Goal: Navigation & Orientation: Find specific page/section

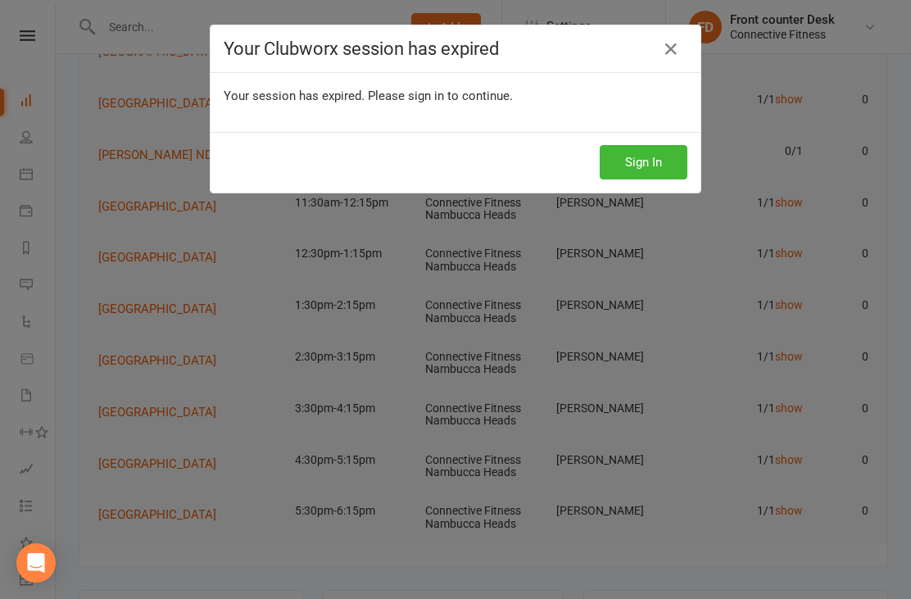
scroll to position [379, 0]
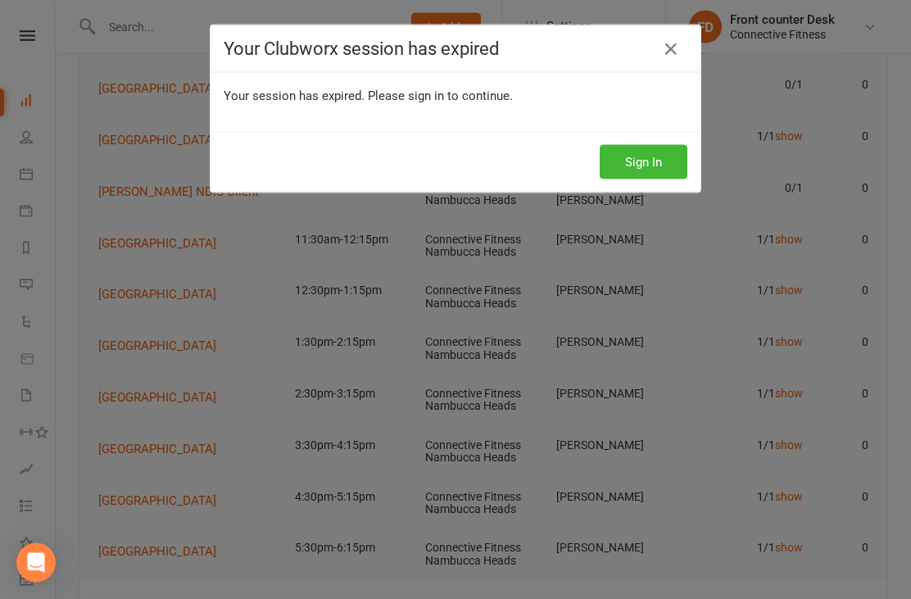
click at [667, 163] on button "Sign In" at bounding box center [644, 162] width 88 height 34
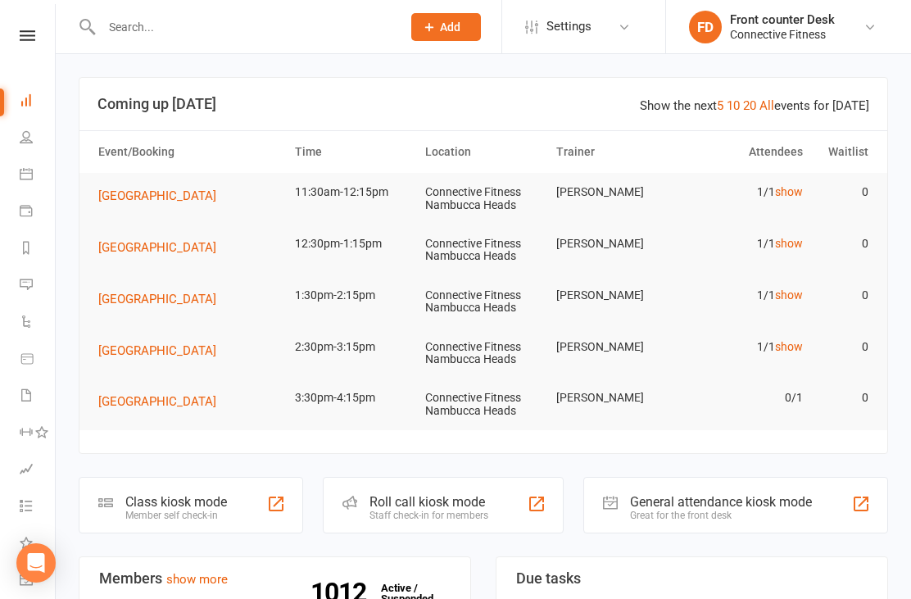
click at [793, 194] on link "show" at bounding box center [789, 191] width 28 height 13
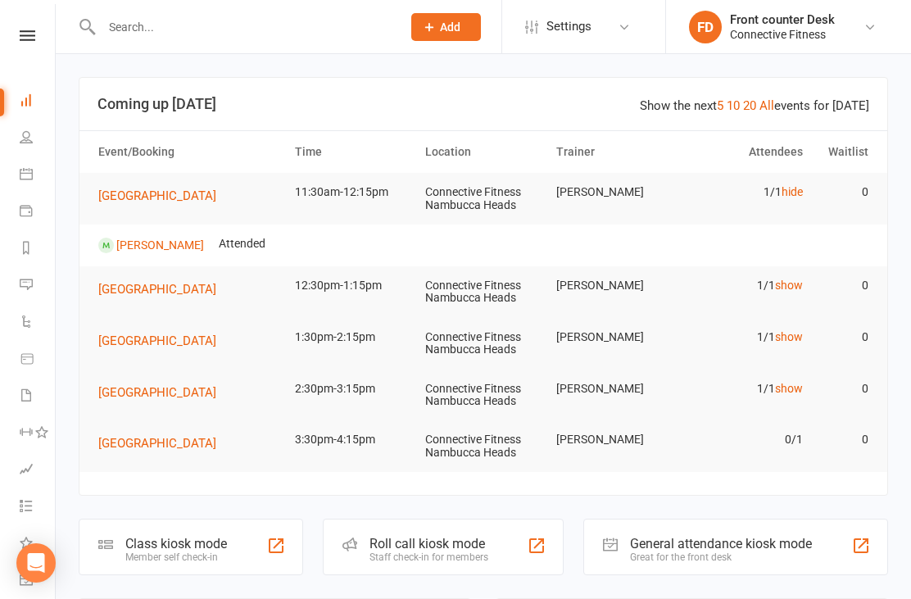
click at [184, 248] on link "Kelly Greenhalgh" at bounding box center [160, 244] width 88 height 13
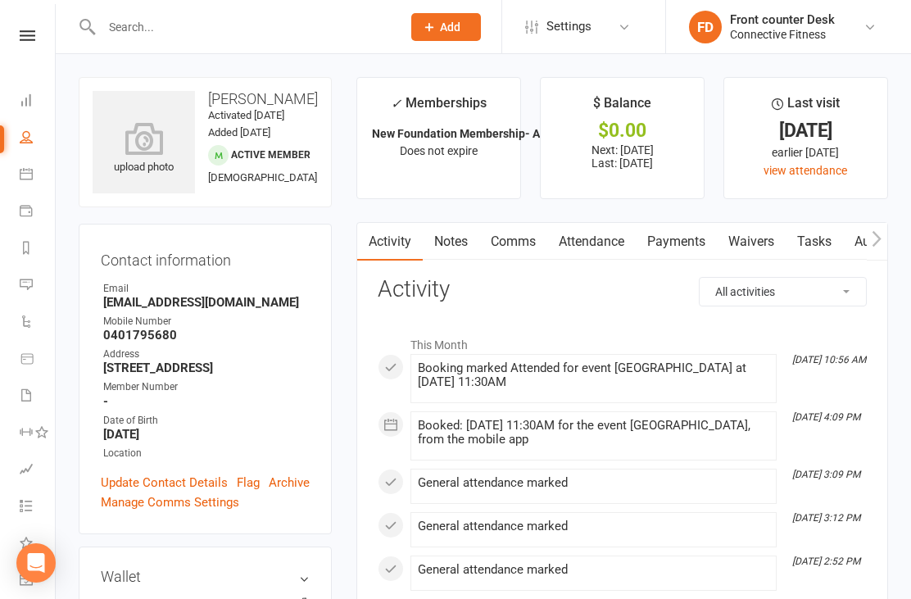
click at [29, 99] on icon at bounding box center [26, 99] width 13 height 13
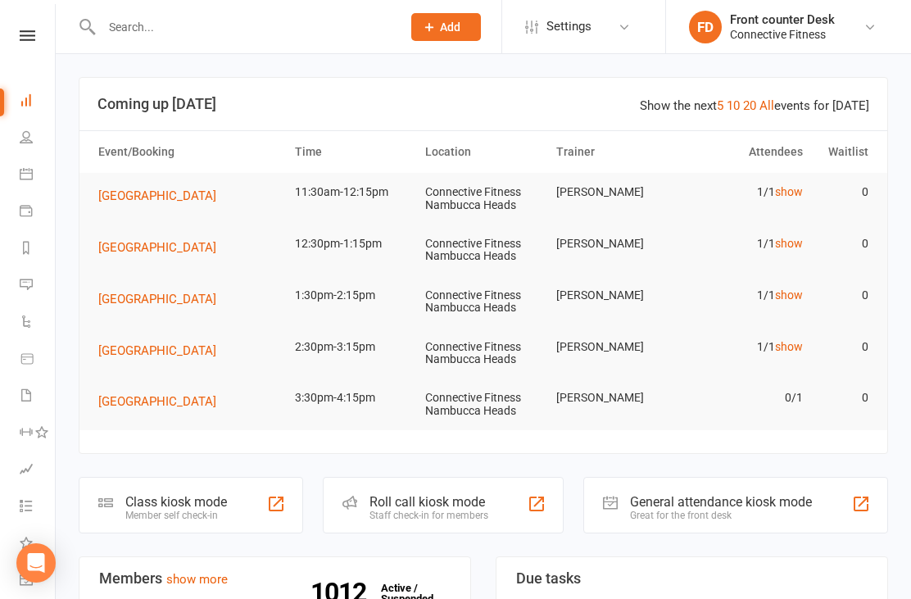
click at [31, 146] on link "People" at bounding box center [38, 138] width 37 height 37
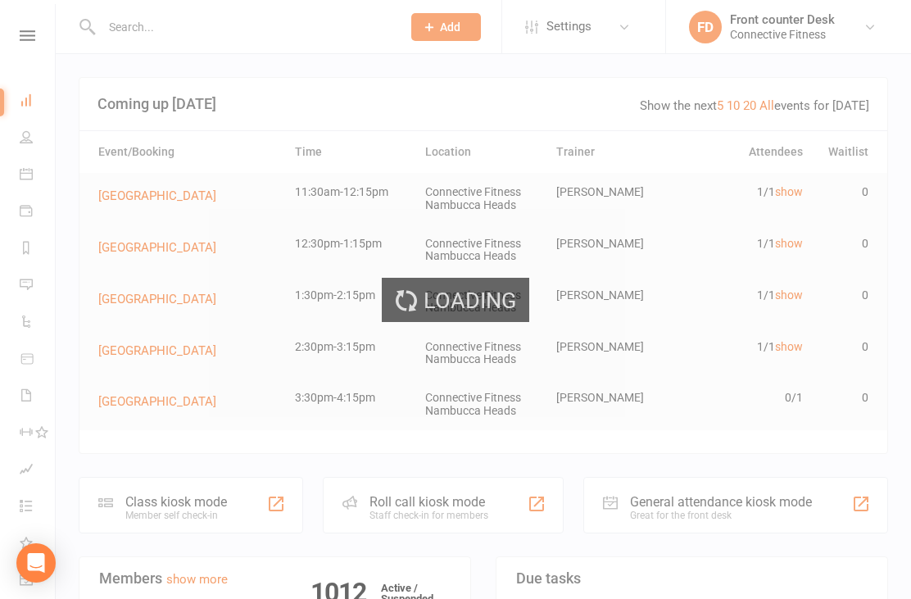
select select "100"
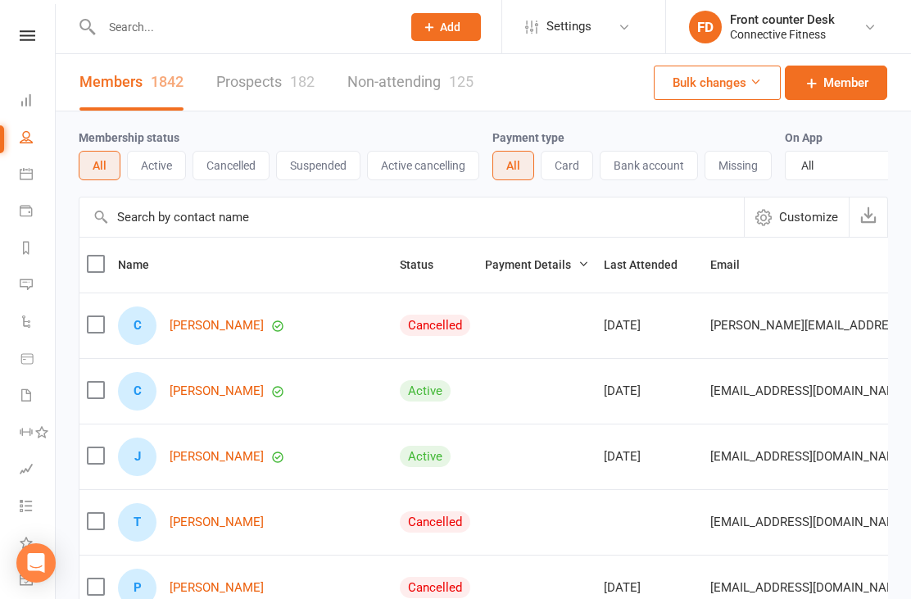
click at [144, 24] on input "text" at bounding box center [243, 27] width 293 height 23
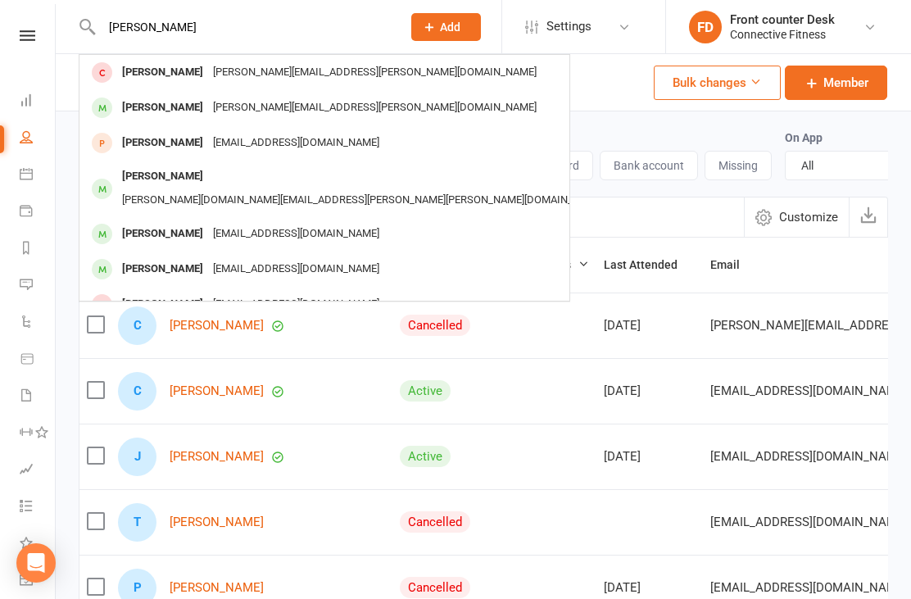
type input "J"
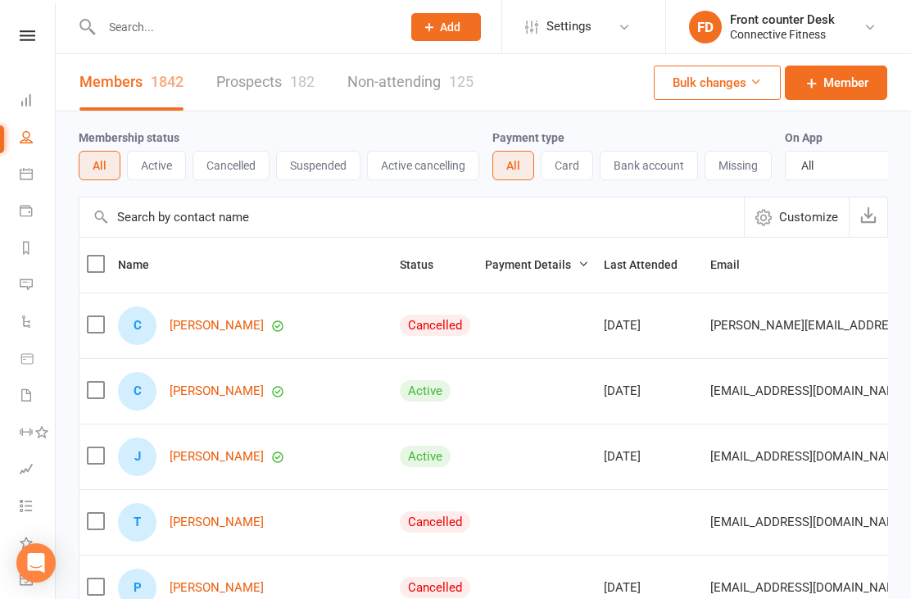
click at [29, 98] on icon at bounding box center [26, 99] width 13 height 13
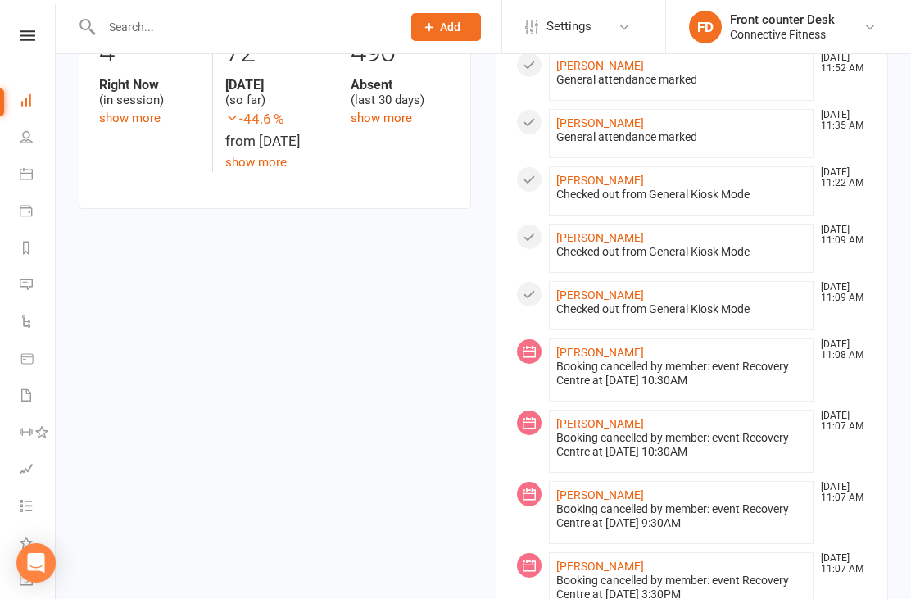
scroll to position [871, 0]
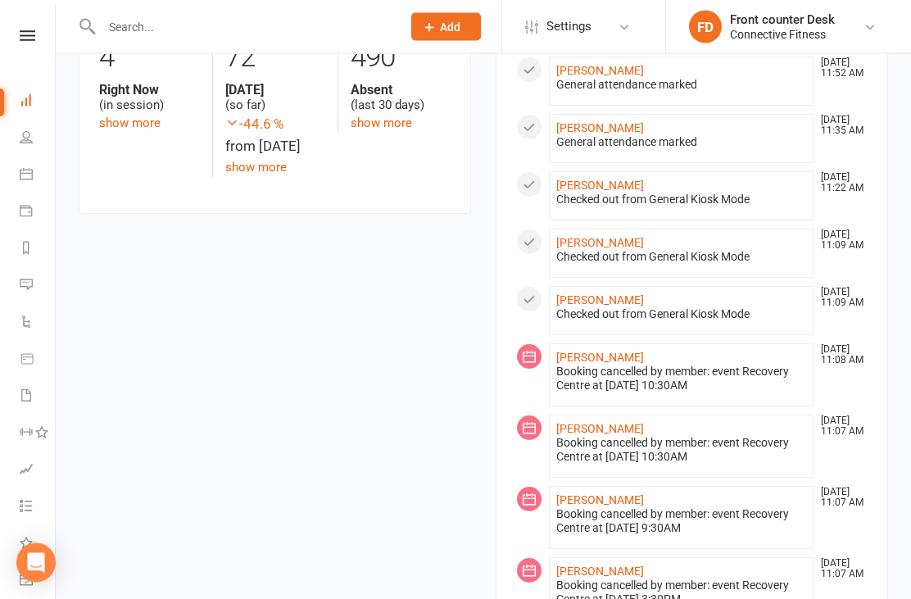
click at [717, 124] on li "jye tuite Sep 12, 11:35 AM General attendance marked" at bounding box center [681, 139] width 265 height 49
click at [593, 123] on link "jye tuite" at bounding box center [600, 128] width 88 height 13
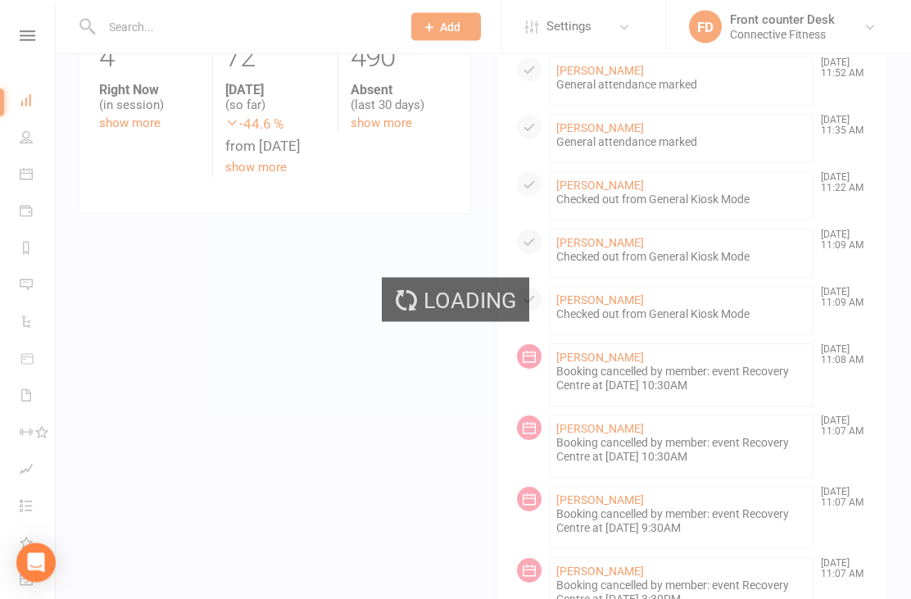
scroll to position [872, 0]
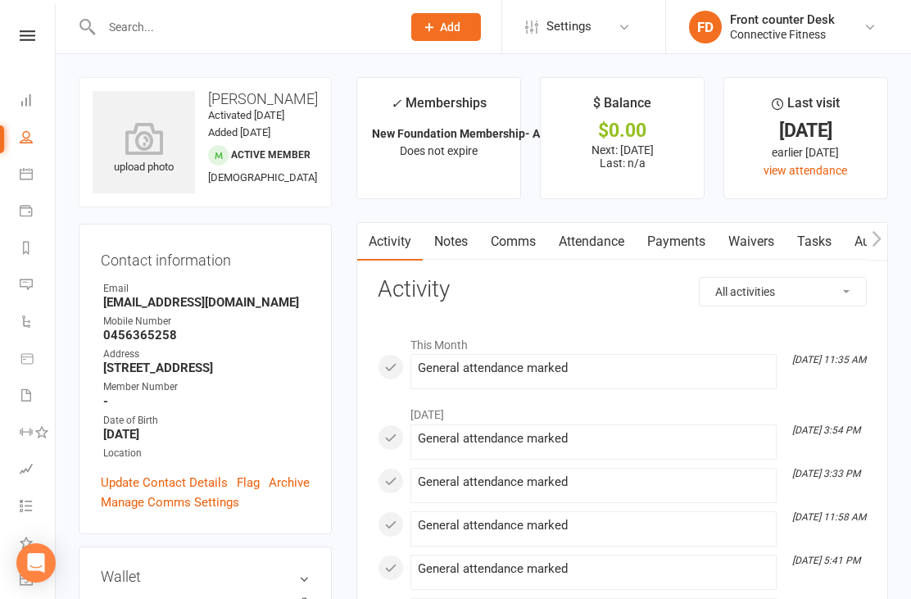
click at [35, 104] on link "Dashboard" at bounding box center [38, 102] width 37 height 37
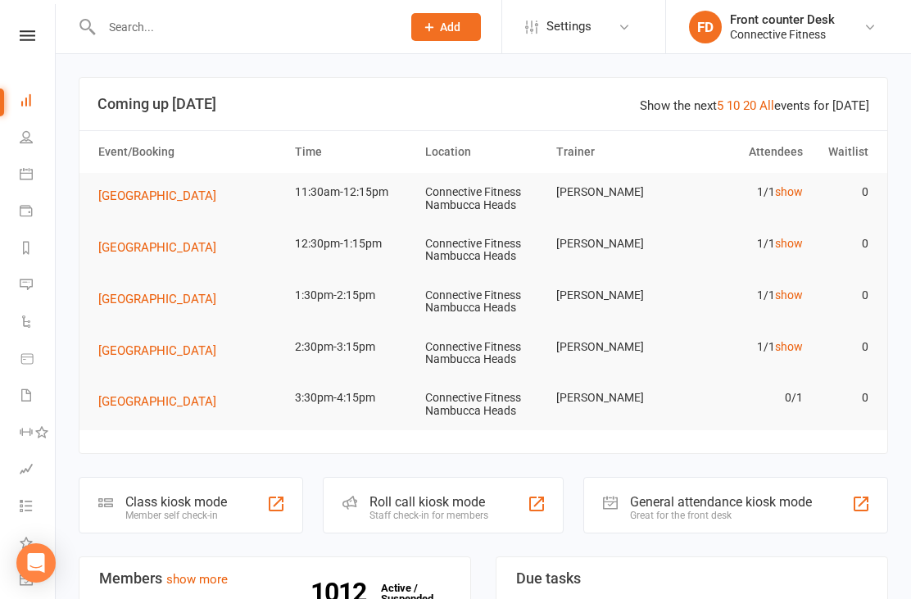
click at [20, 176] on icon at bounding box center [26, 173] width 13 height 13
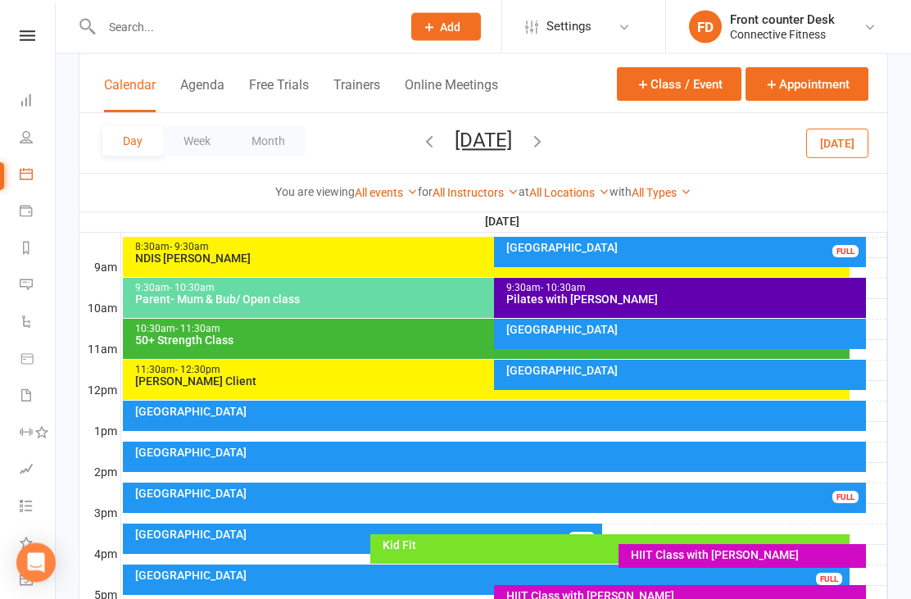
scroll to position [726, 0]
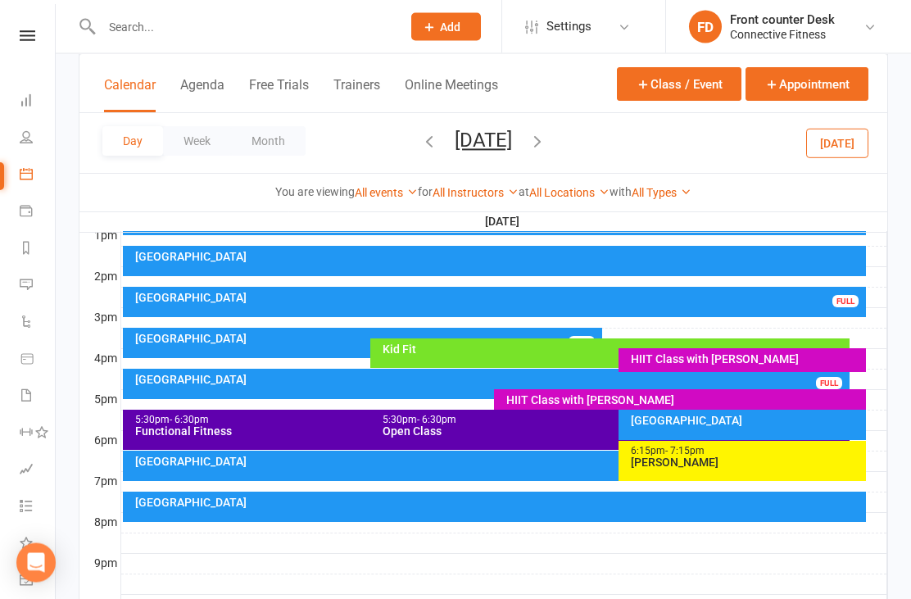
click at [201, 135] on button "Week" at bounding box center [197, 140] width 68 height 29
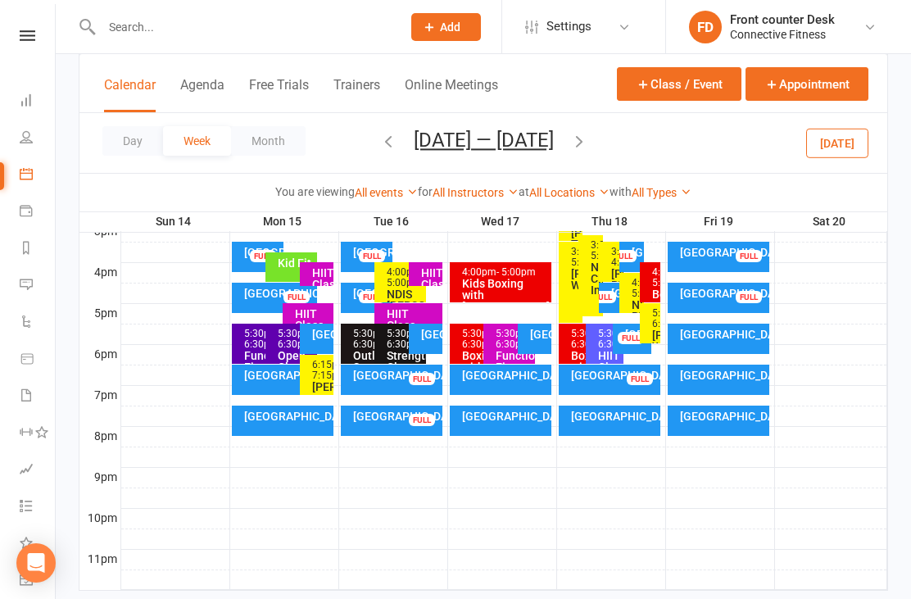
click at [263, 128] on button "Month" at bounding box center [268, 140] width 75 height 29
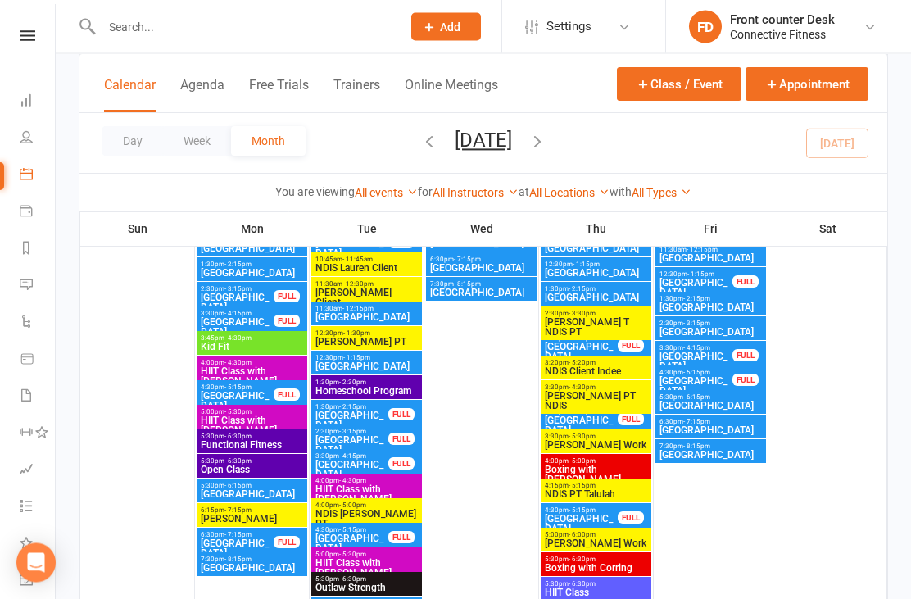
scroll to position [2168, 0]
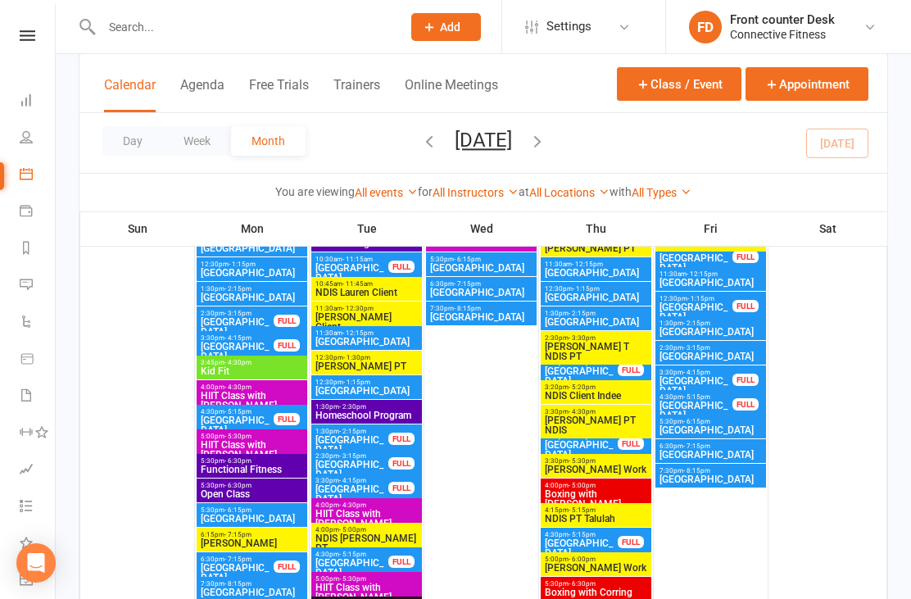
click at [636, 538] on div "FULL" at bounding box center [631, 542] width 26 height 12
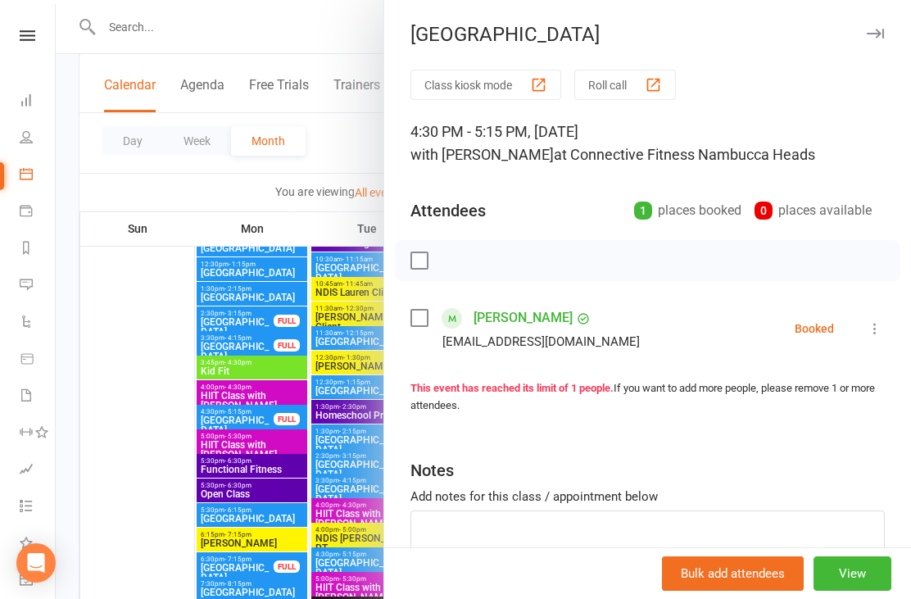
click at [147, 298] on div at bounding box center [483, 299] width 855 height 599
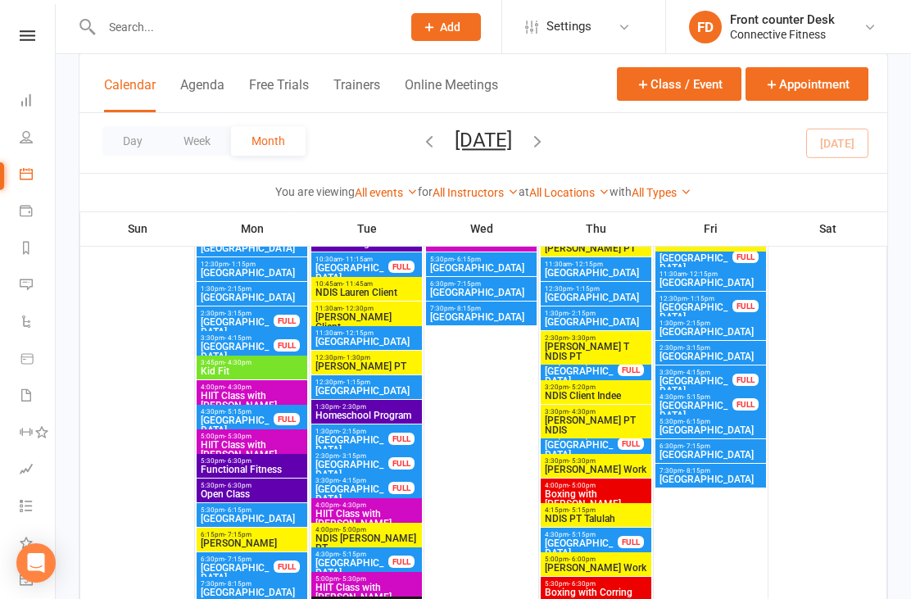
click at [738, 403] on div "FULL" at bounding box center [746, 404] width 26 height 12
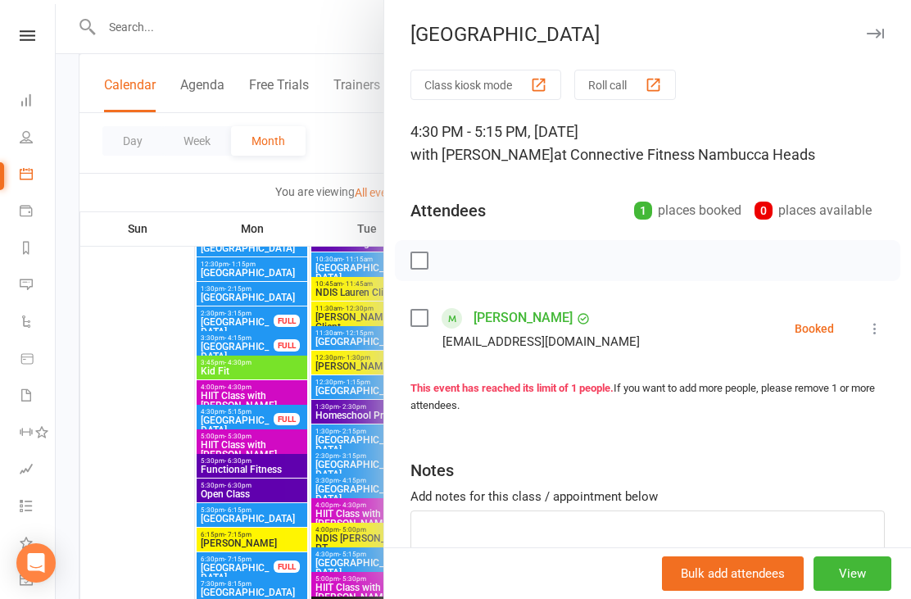
click at [151, 294] on div at bounding box center [483, 299] width 855 height 599
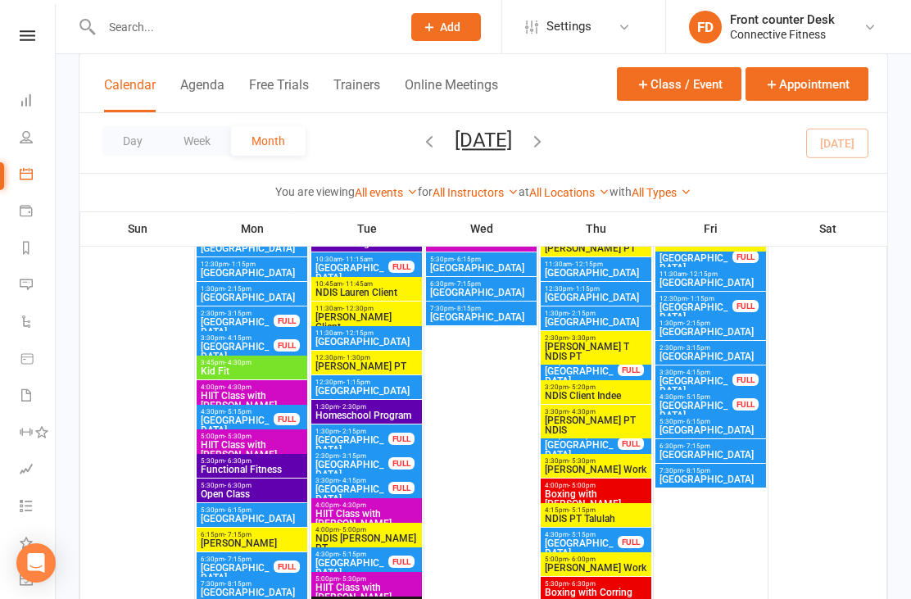
click at [345, 555] on span "- 5:15pm" at bounding box center [352, 554] width 27 height 7
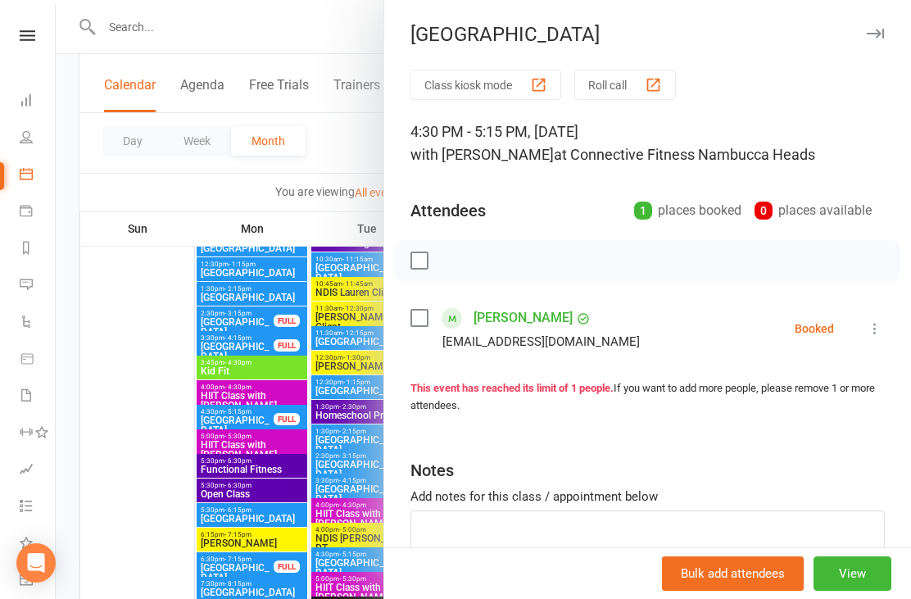
click at [150, 294] on div at bounding box center [483, 299] width 855 height 599
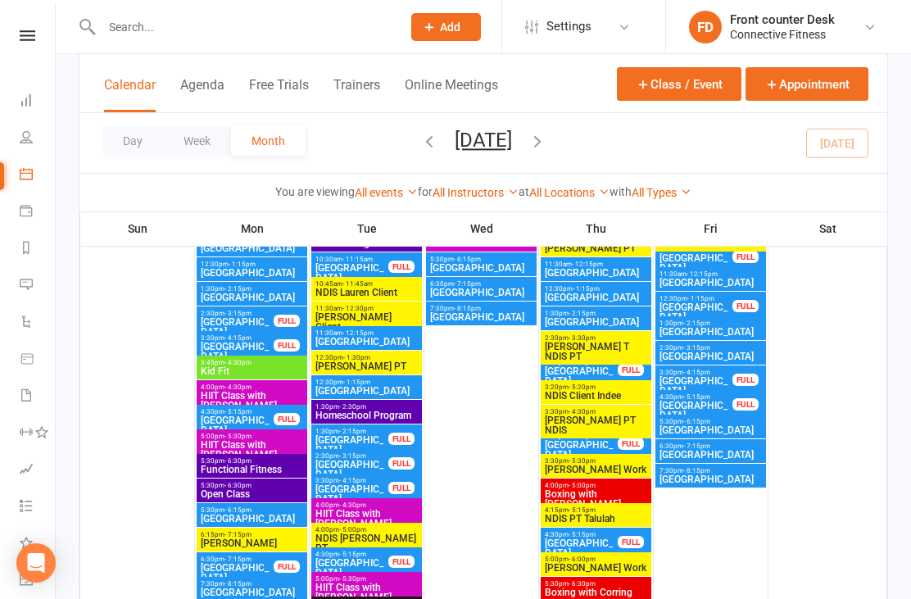
click at [210, 565] on span "[GEOGRAPHIC_DATA]" at bounding box center [237, 573] width 75 height 20
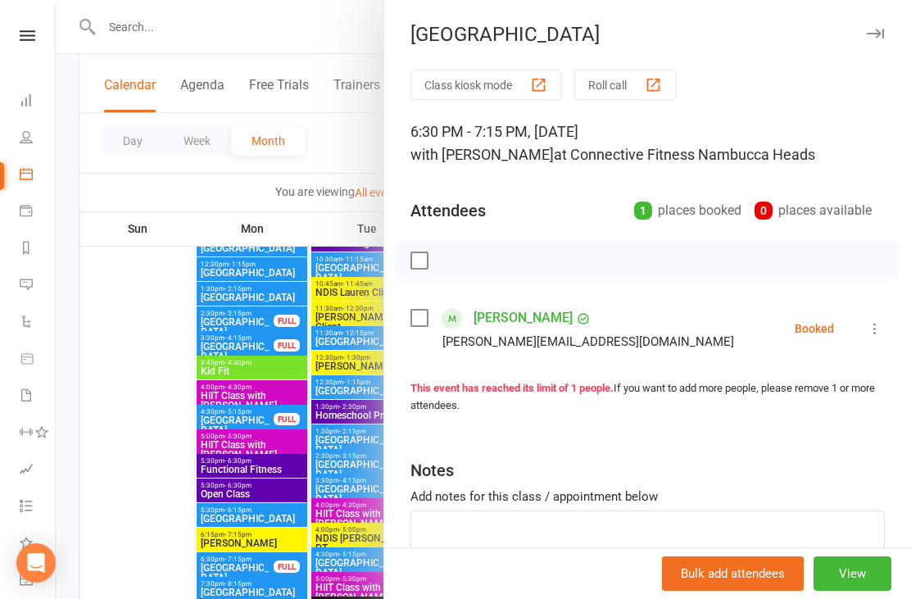
click at [142, 321] on div at bounding box center [483, 299] width 855 height 599
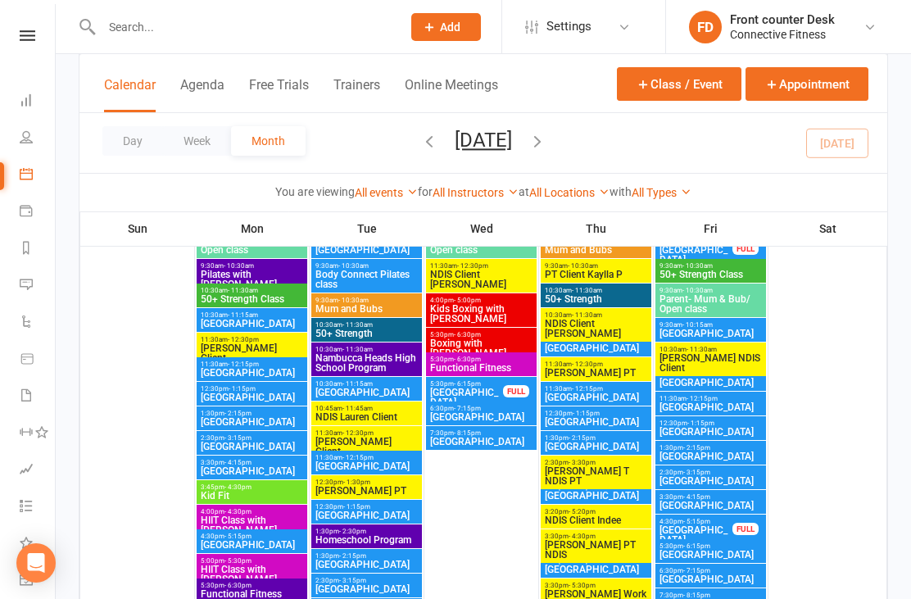
scroll to position [2918, 0]
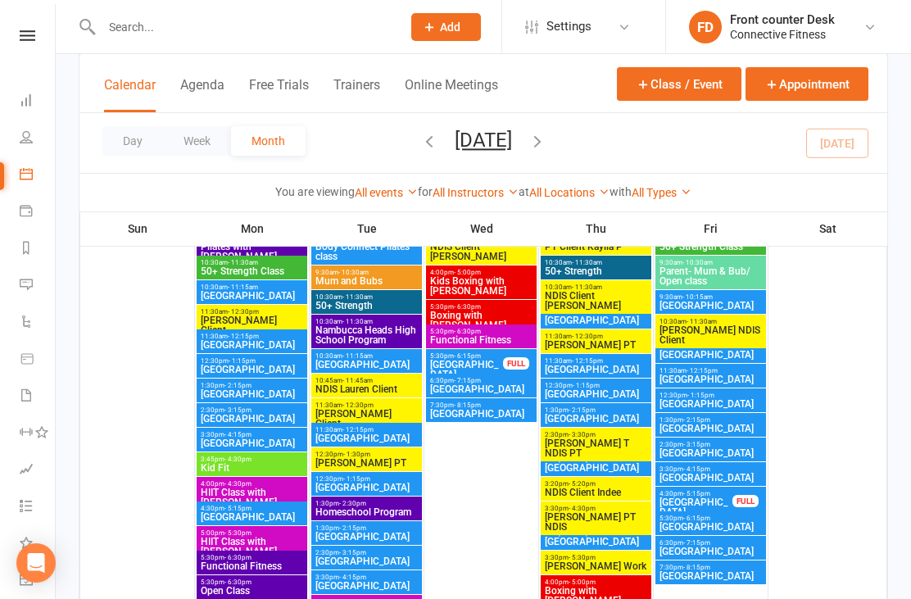
click at [227, 512] on span "[GEOGRAPHIC_DATA]" at bounding box center [252, 517] width 104 height 10
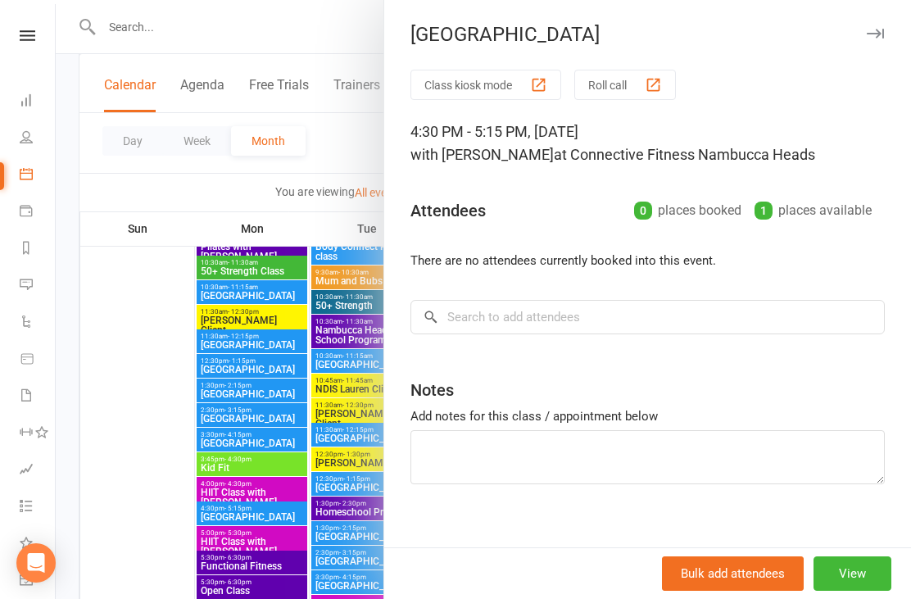
click at [148, 321] on div at bounding box center [483, 299] width 855 height 599
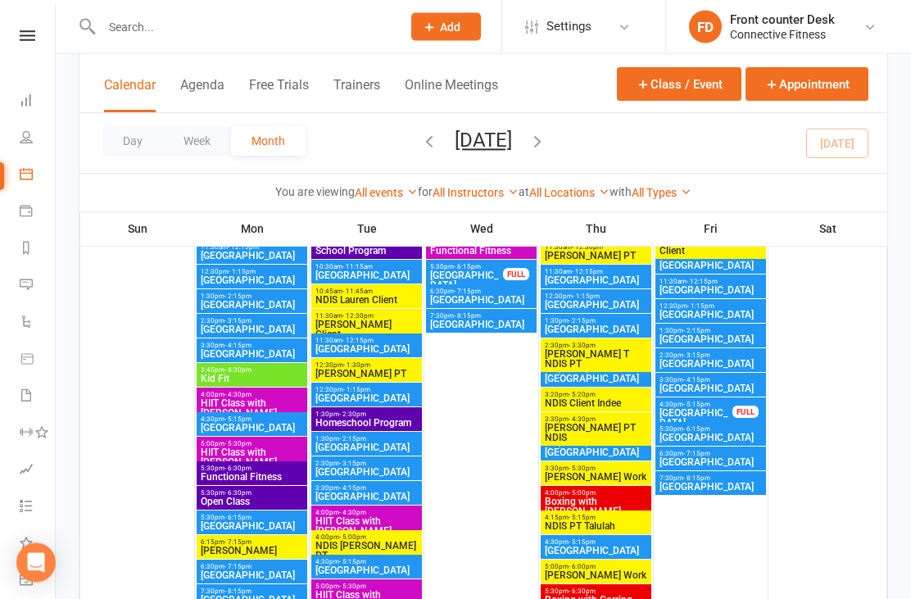
click at [216, 361] on div "3:30pm - 4:15pm Recovery Centre" at bounding box center [252, 351] width 111 height 24
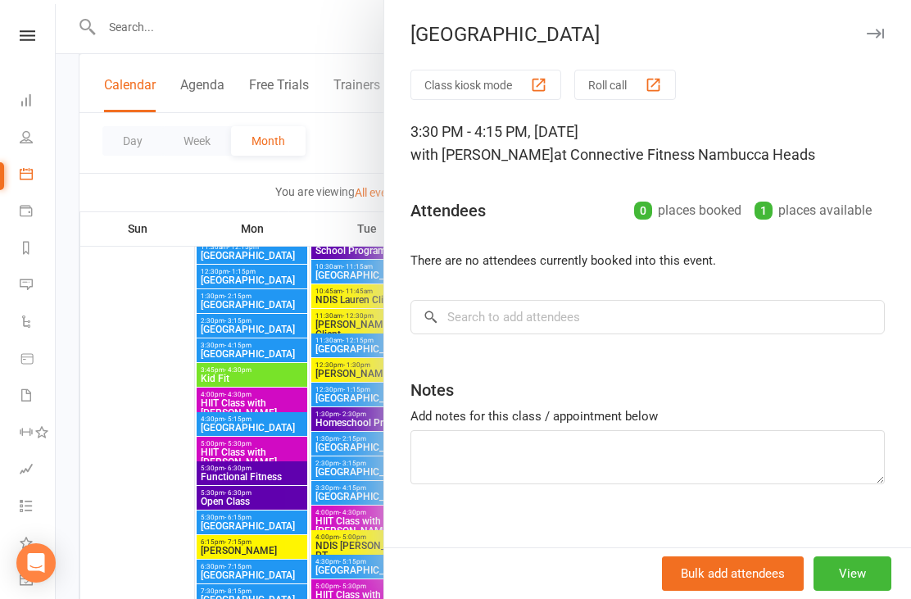
click at [110, 302] on div at bounding box center [483, 299] width 855 height 599
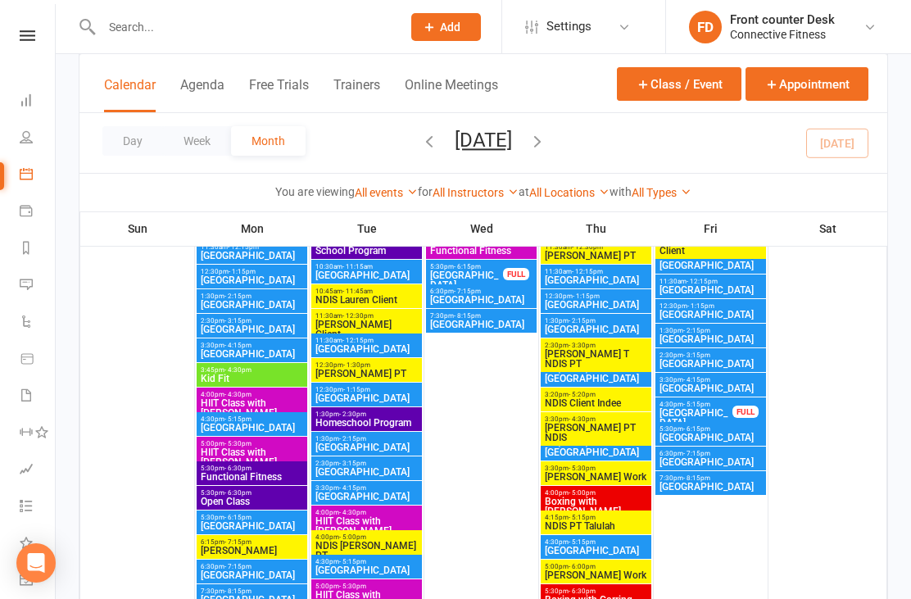
click at [330, 566] on span "[GEOGRAPHIC_DATA]" at bounding box center [367, 570] width 104 height 10
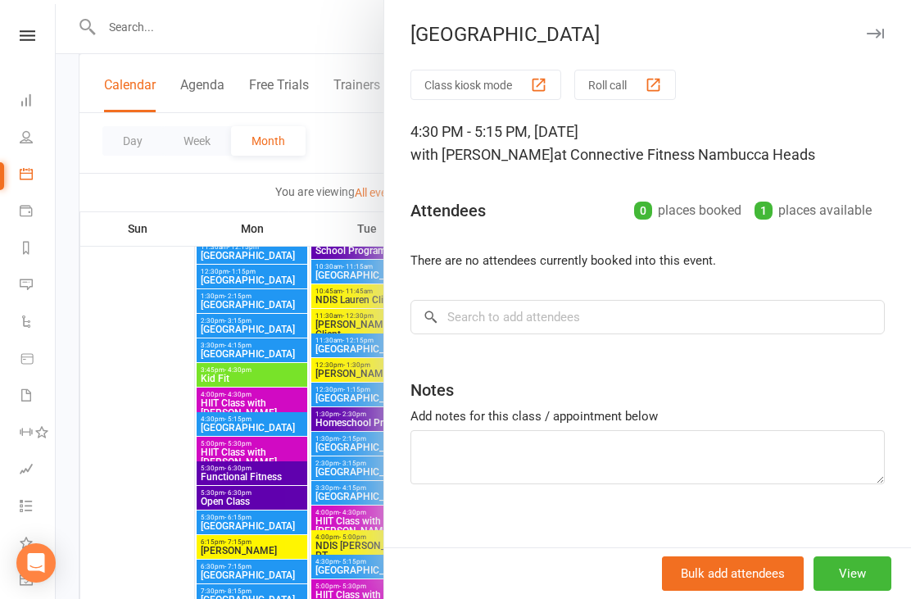
click at [142, 311] on div at bounding box center [483, 299] width 855 height 599
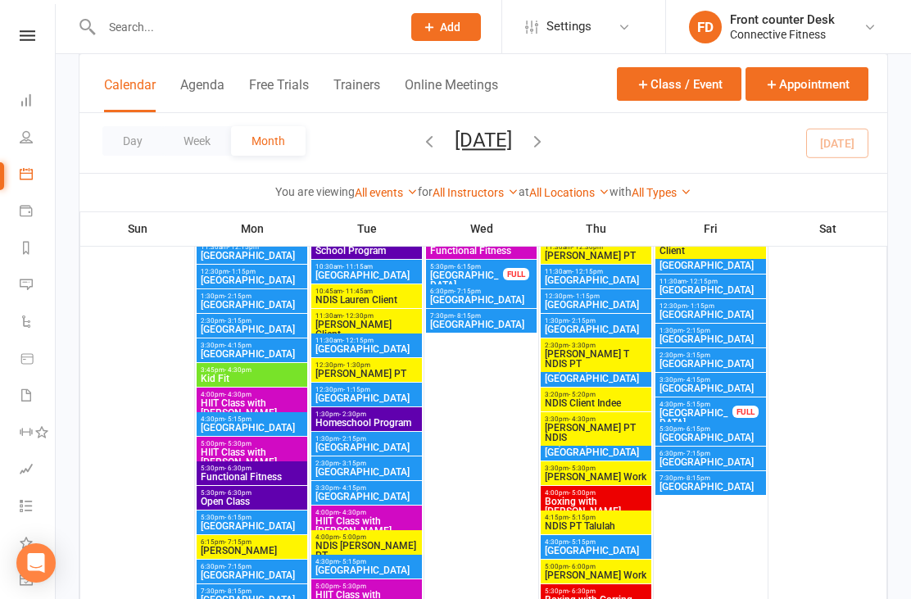
click at [698, 406] on span "- 5:15pm" at bounding box center [696, 404] width 27 height 7
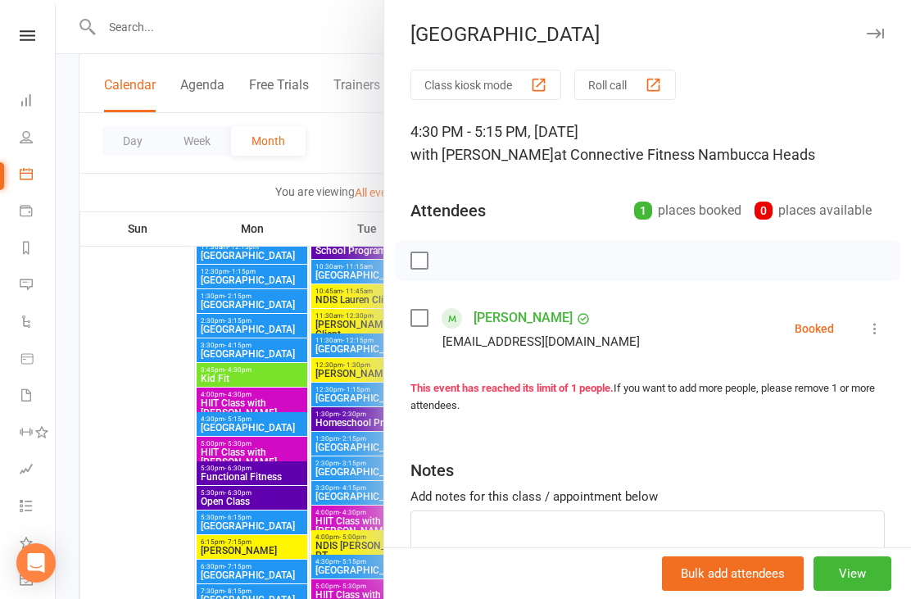
click at [131, 278] on div at bounding box center [483, 299] width 855 height 599
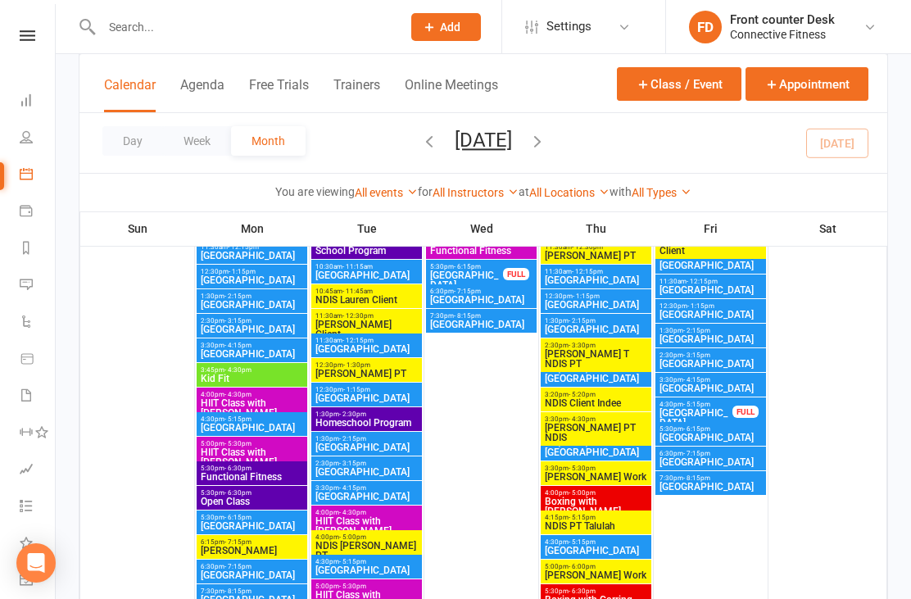
click at [495, 280] on span "[GEOGRAPHIC_DATA]" at bounding box center [466, 280] width 75 height 20
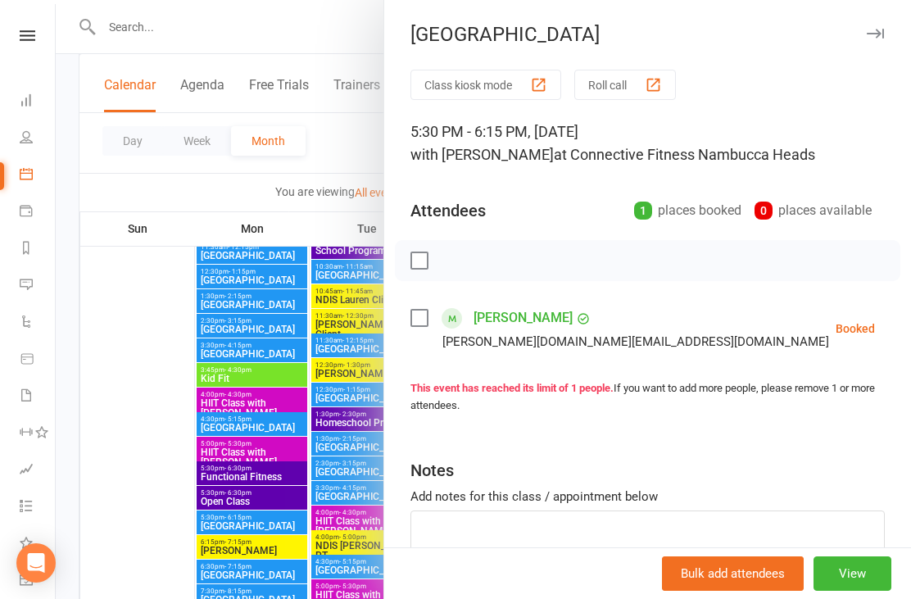
click at [157, 300] on div at bounding box center [483, 299] width 855 height 599
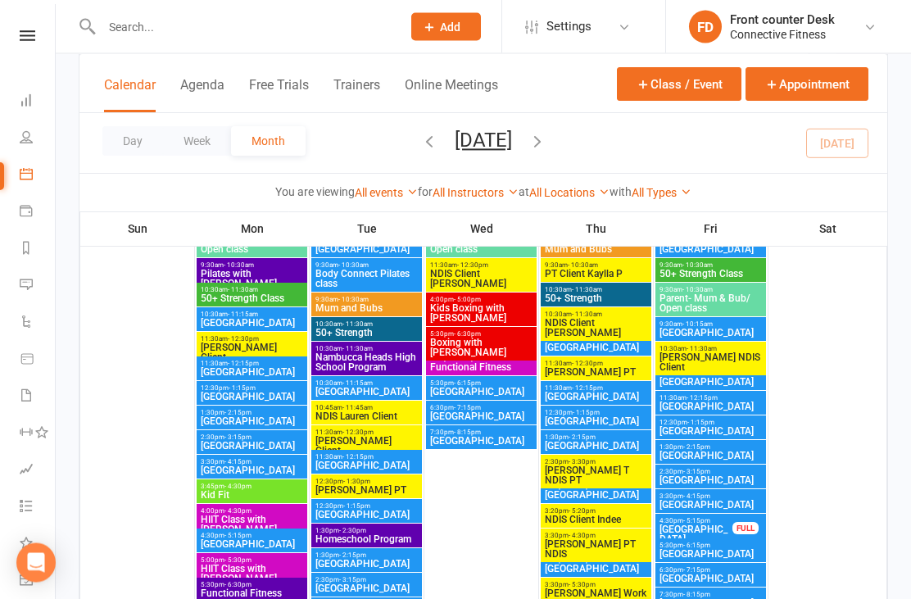
click at [741, 523] on div "FULL" at bounding box center [746, 529] width 26 height 12
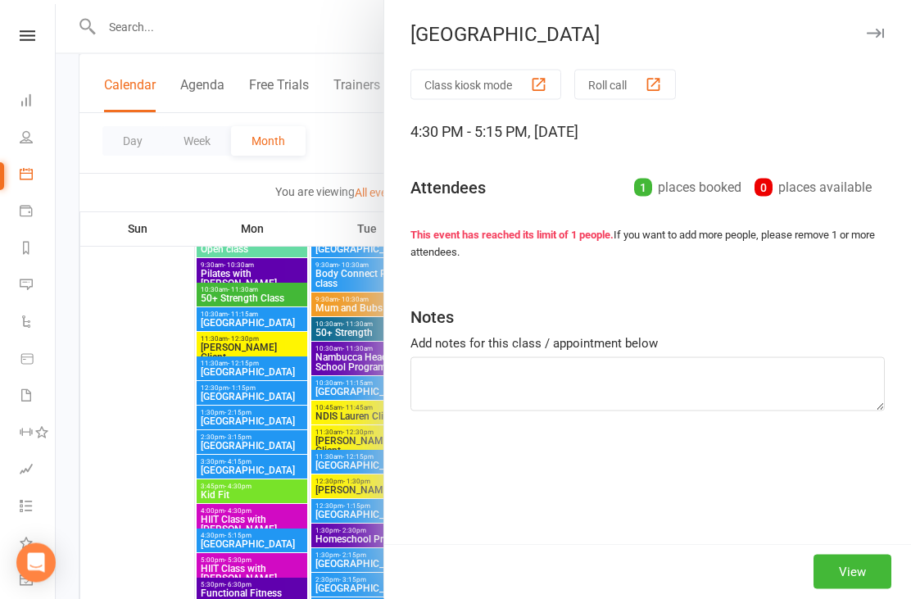
scroll to position [3737, 0]
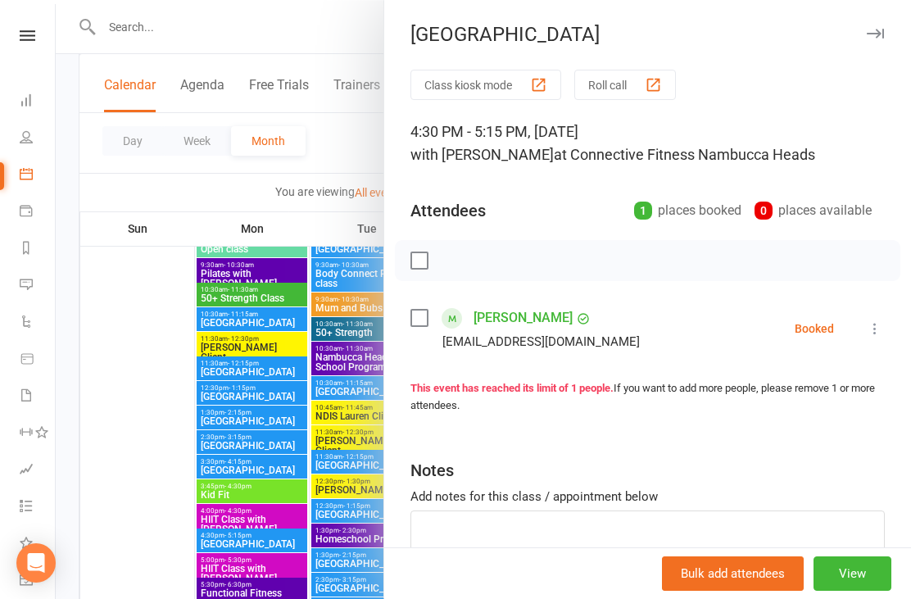
click at [141, 297] on div at bounding box center [483, 299] width 855 height 599
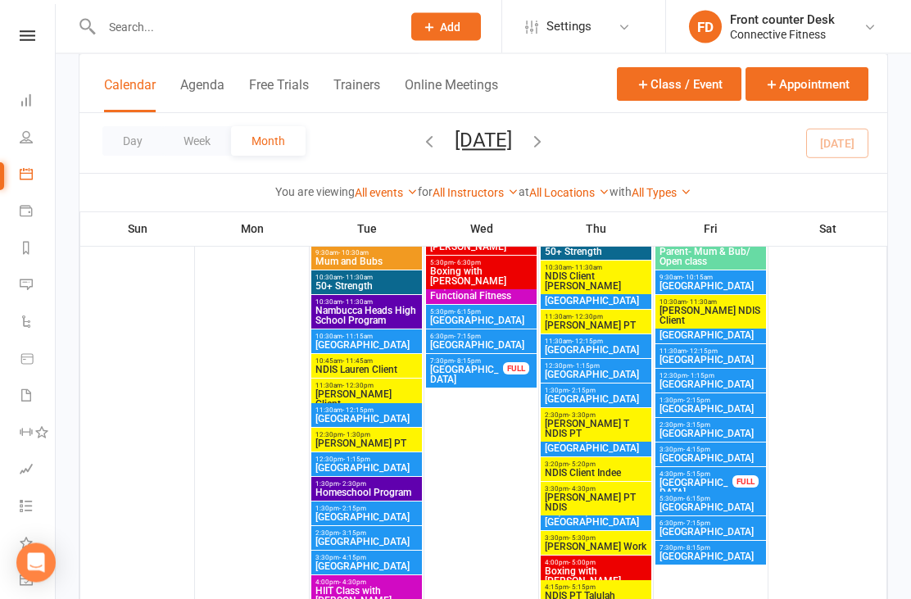
scroll to position [4626, 0]
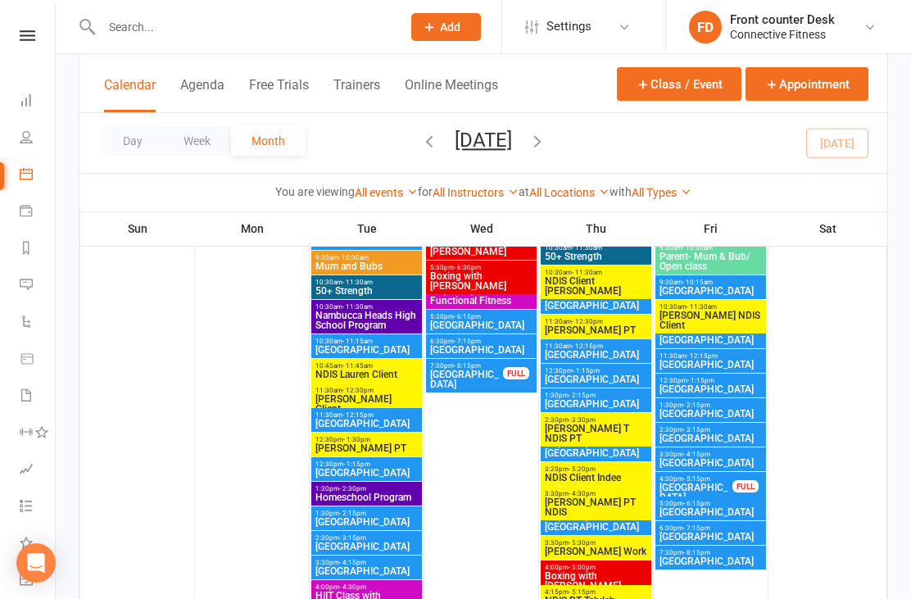
click at [742, 478] on div "4:30pm - 5:15pm Recovery Centre FULL" at bounding box center [711, 489] width 111 height 34
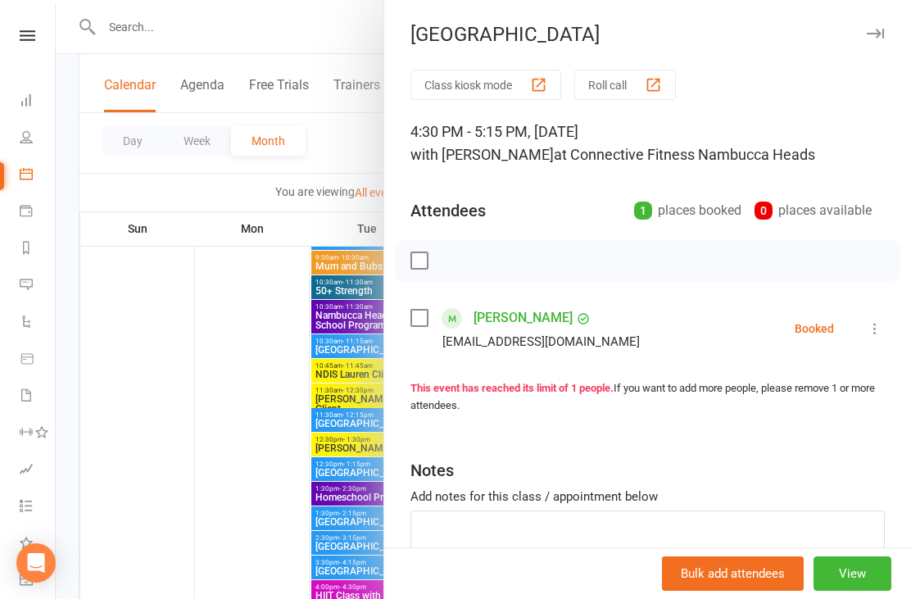
click at [164, 434] on div at bounding box center [483, 299] width 855 height 599
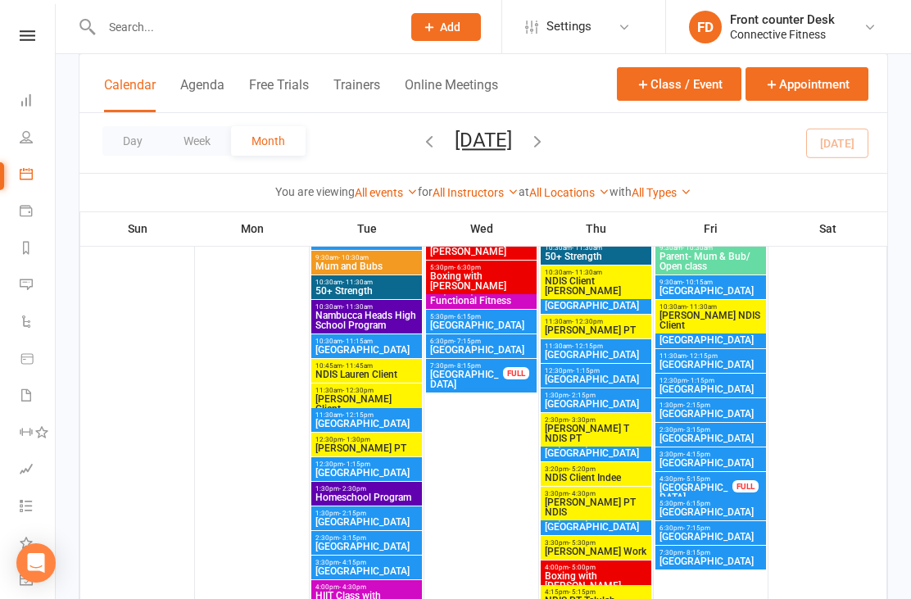
click at [439, 365] on span "7:30pm - 8:15pm" at bounding box center [466, 365] width 75 height 7
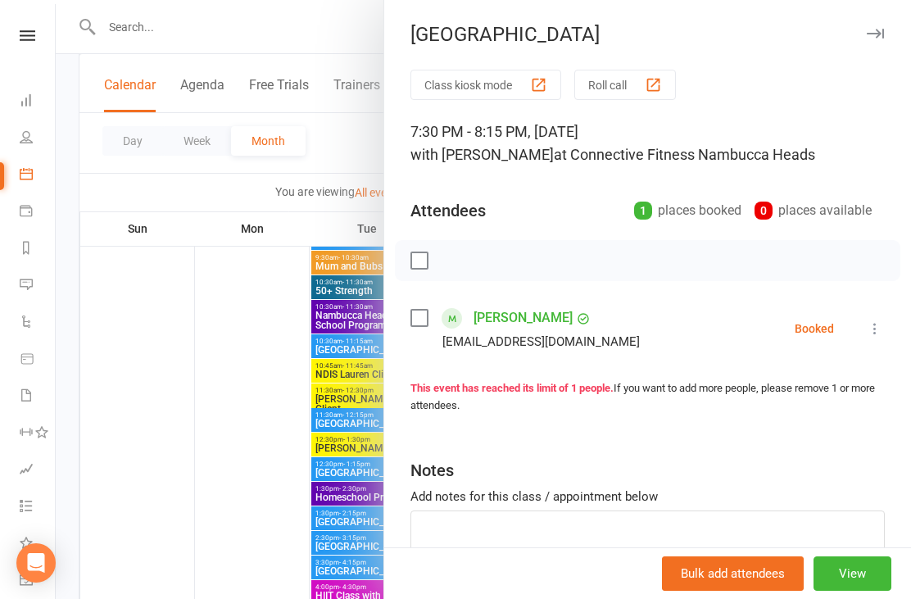
click at [194, 414] on div at bounding box center [483, 299] width 855 height 599
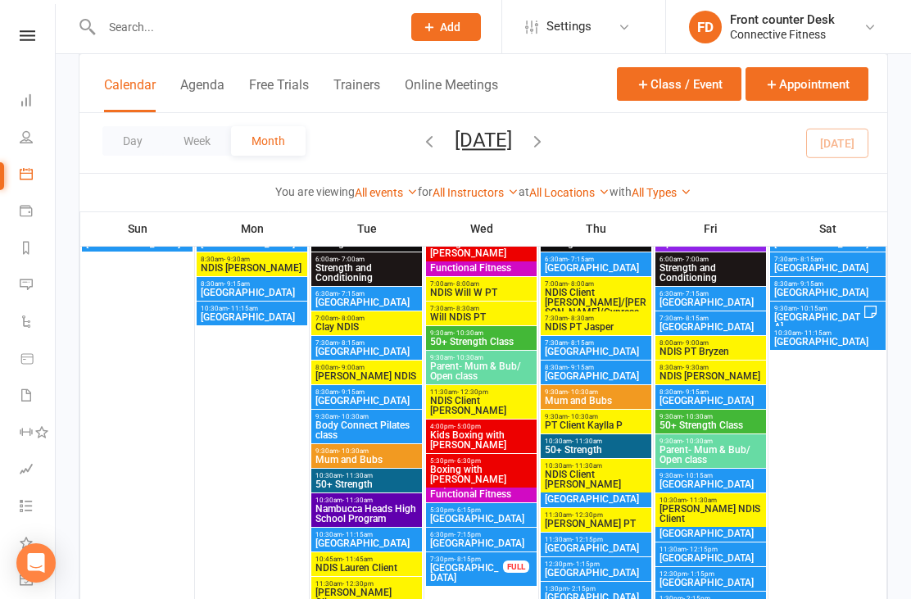
scroll to position [4408, 0]
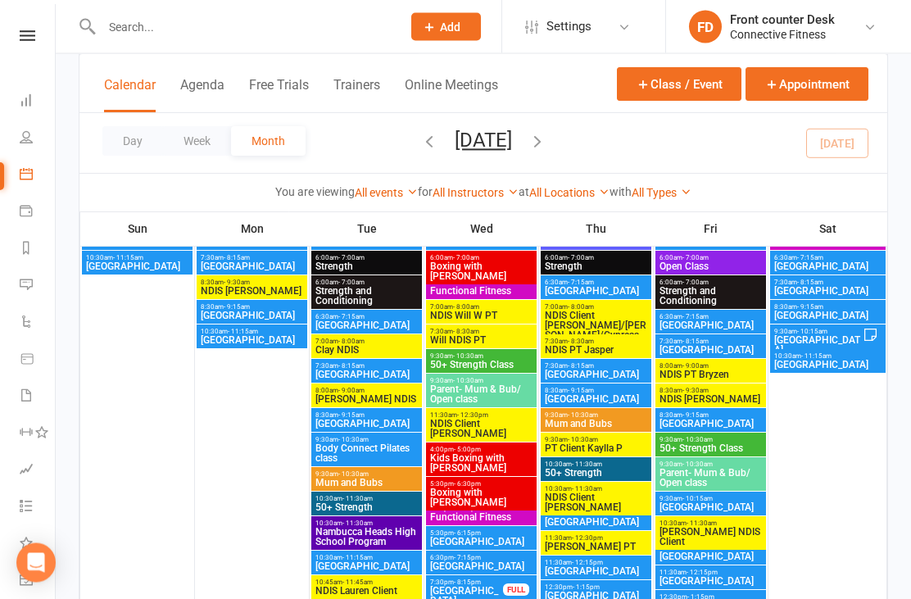
click at [43, 102] on link "Dashboard" at bounding box center [38, 102] width 37 height 37
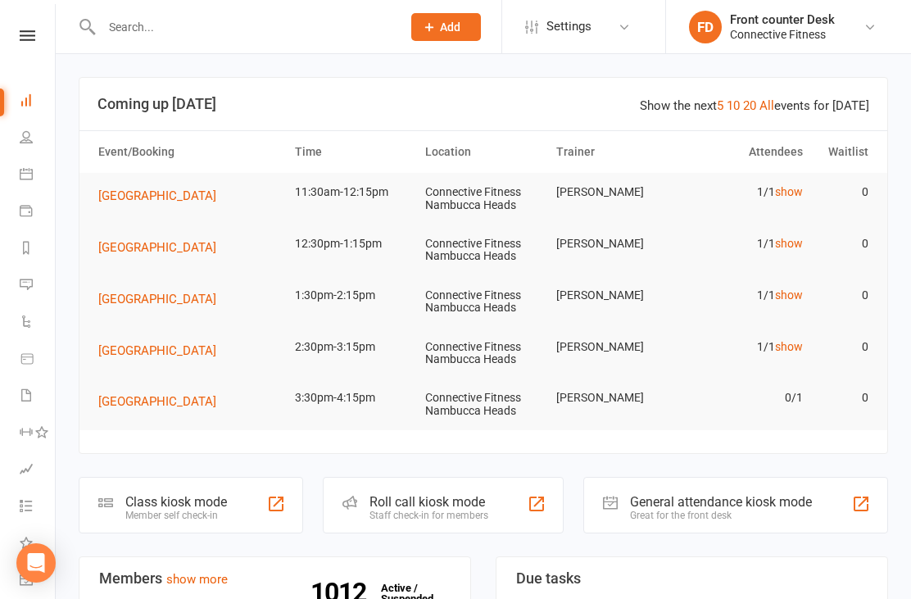
click at [800, 347] on link "show" at bounding box center [789, 346] width 28 height 13
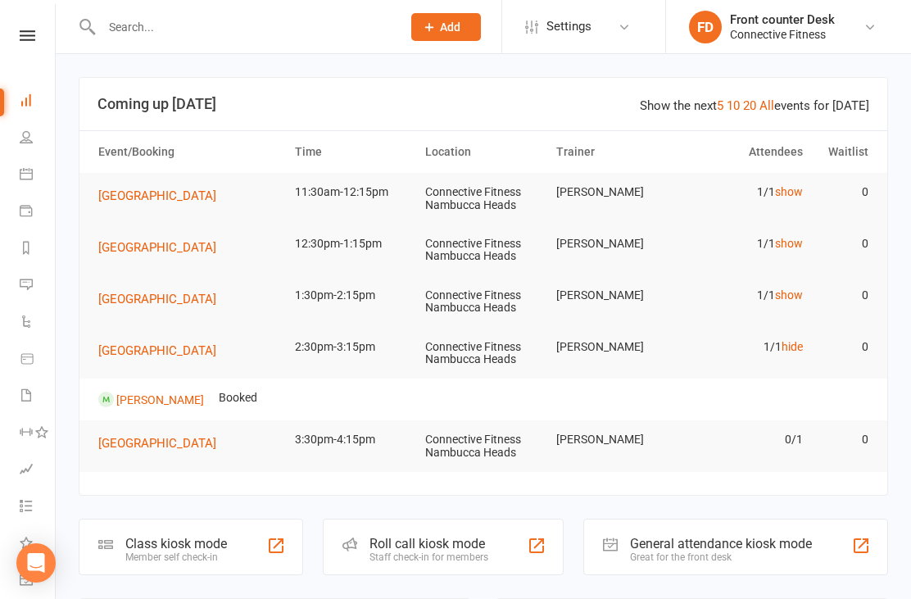
click at [795, 291] on link "show" at bounding box center [789, 294] width 28 height 13
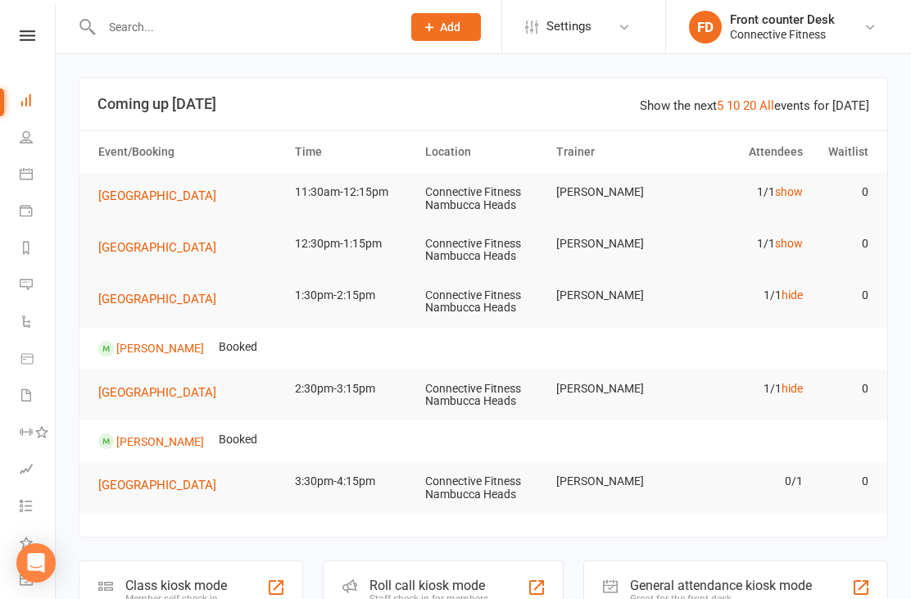
click at [788, 243] on link "show" at bounding box center [789, 243] width 28 height 13
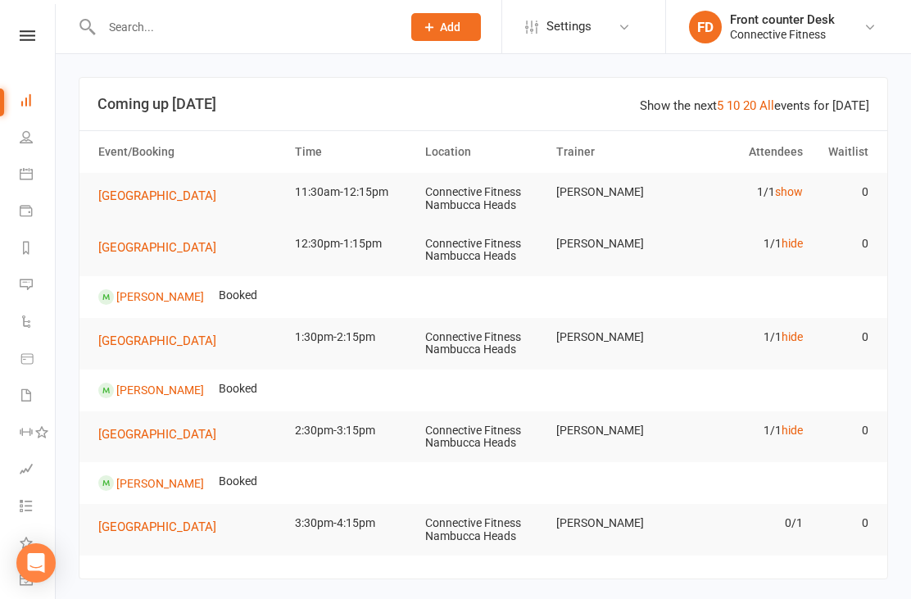
click at [796, 193] on link "show" at bounding box center [789, 191] width 28 height 13
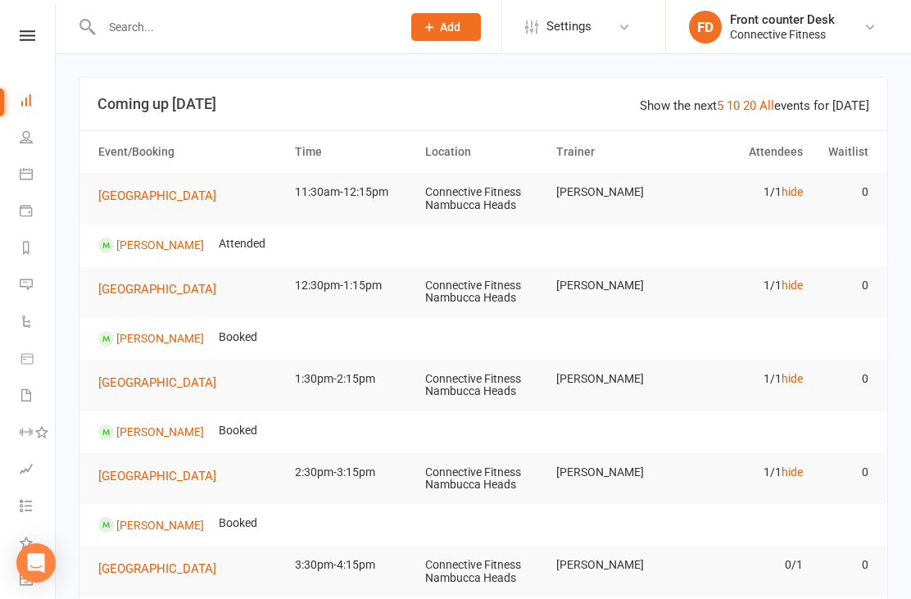
click at [26, 137] on icon at bounding box center [26, 136] width 13 height 13
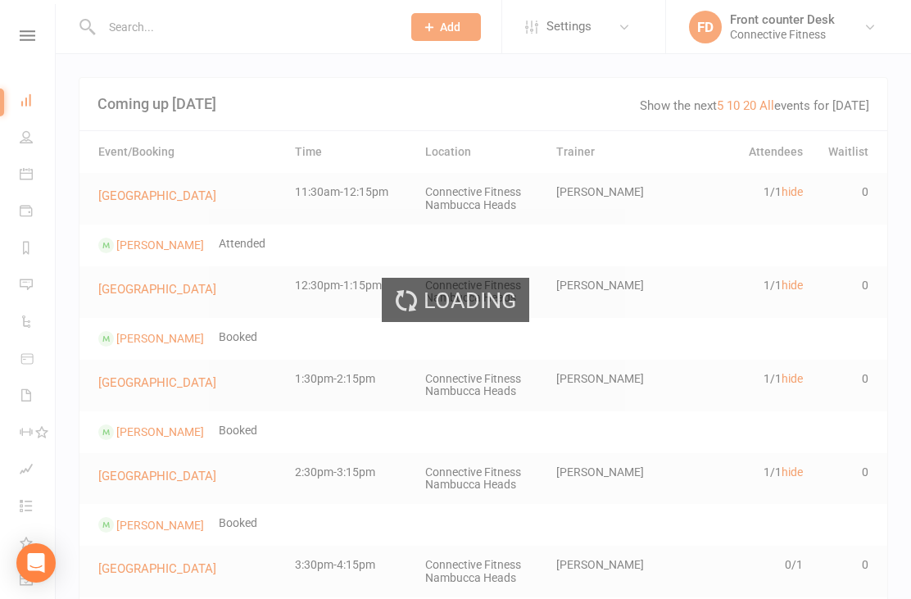
select select "100"
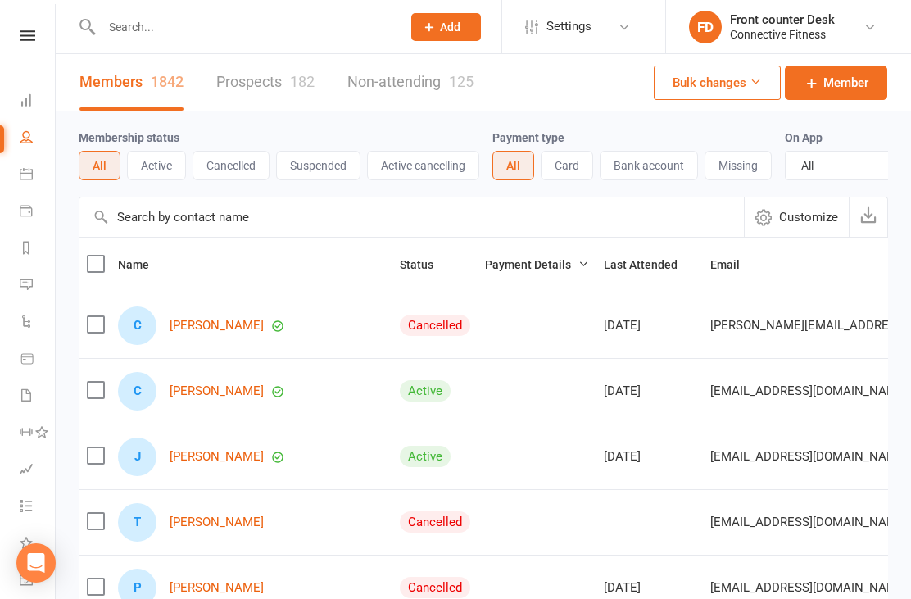
click at [29, 167] on icon at bounding box center [26, 173] width 13 height 13
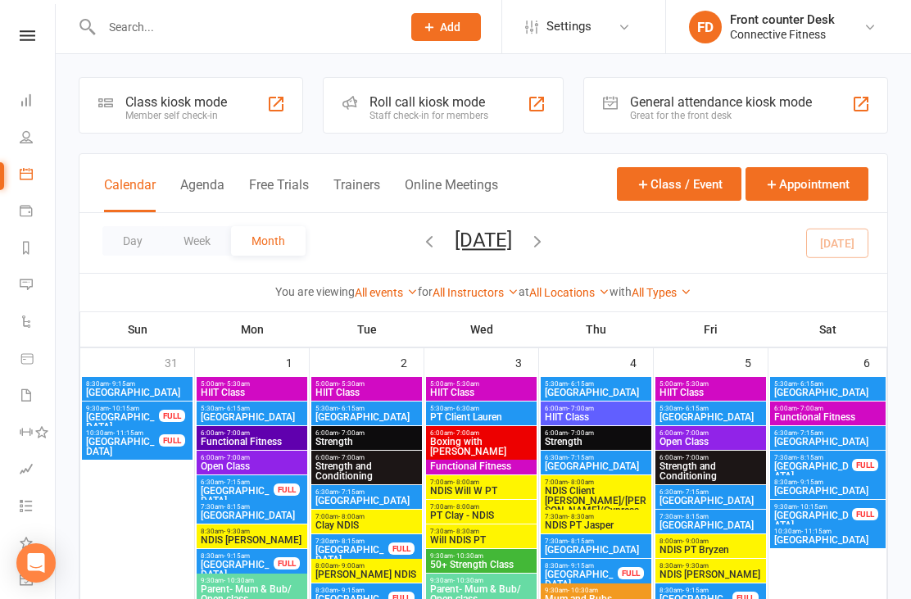
click at [25, 211] on icon at bounding box center [26, 210] width 13 height 13
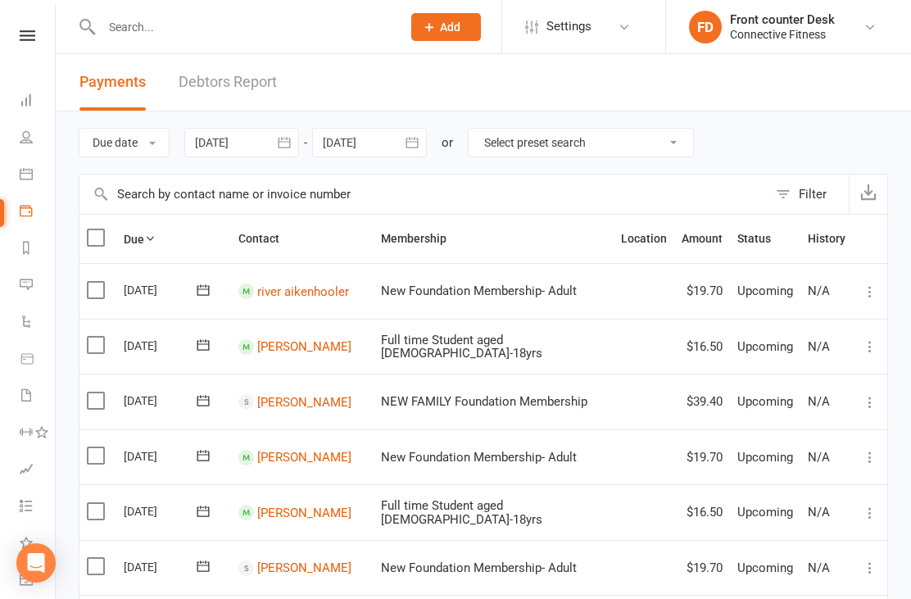
click at [142, 20] on input "text" at bounding box center [243, 27] width 293 height 23
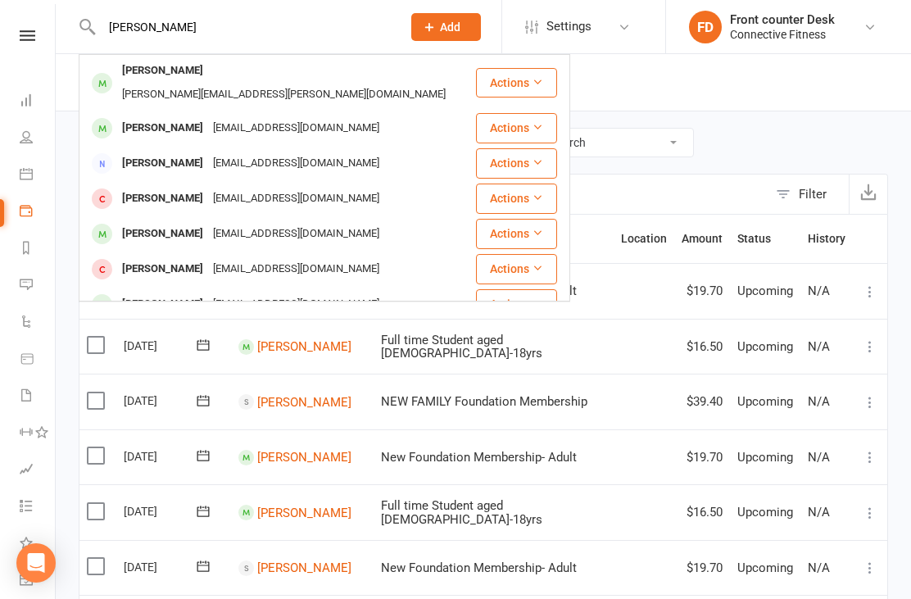
type input "Sarah"
click at [146, 257] on div "Sarah Lappin" at bounding box center [162, 269] width 91 height 24
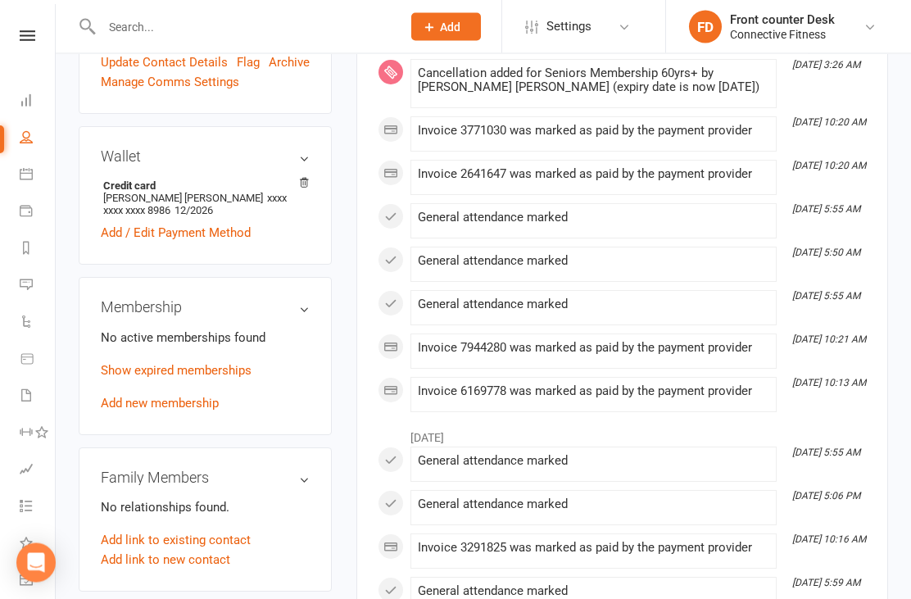
scroll to position [423, 0]
click at [145, 219] on li "Credit card Sarah Jane Lappin xxxx xxxx xxxx 8986 12/2026" at bounding box center [205, 198] width 209 height 42
click at [164, 219] on li "Credit card Sarah Jane Lappin xxxx xxxx xxxx 8986 12/2026" at bounding box center [205, 198] width 209 height 42
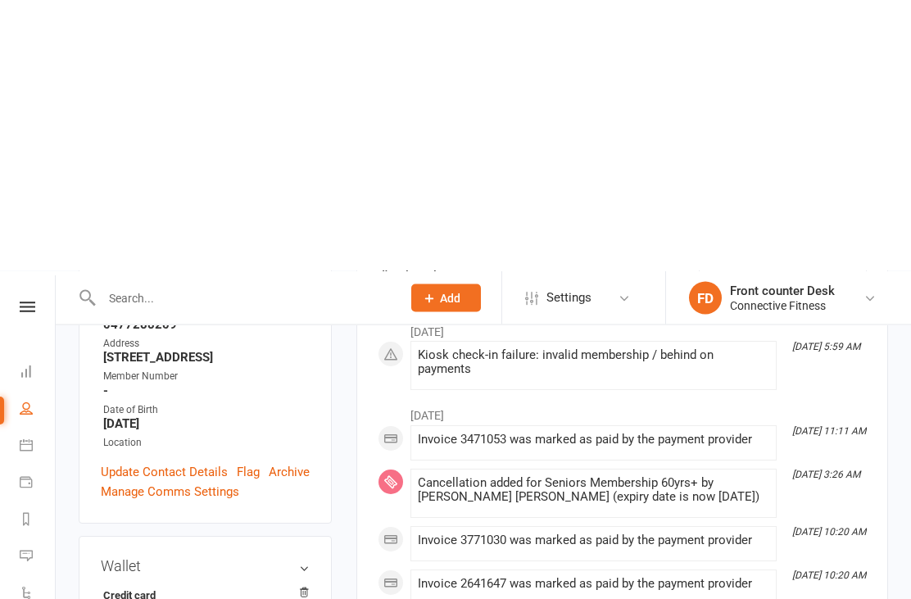
scroll to position [0, 0]
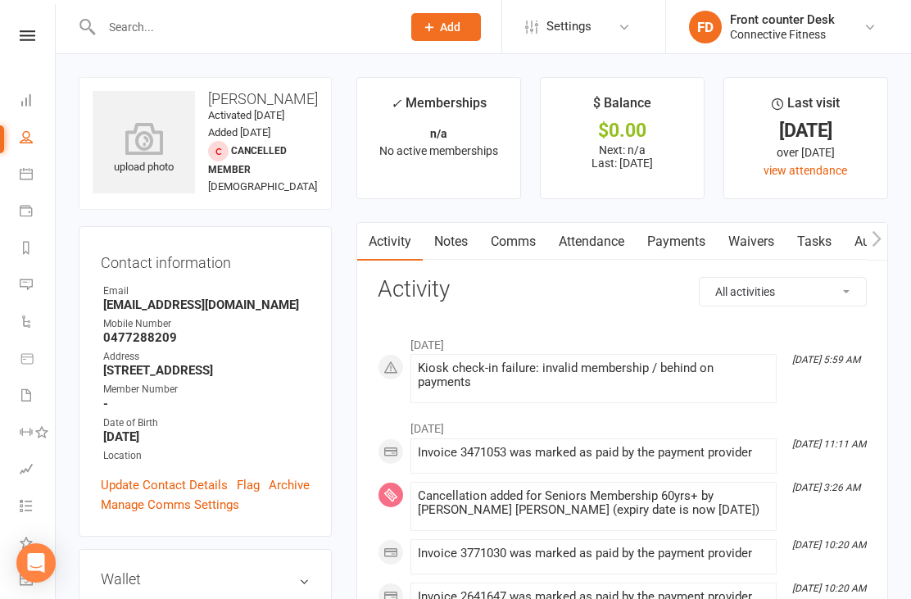
click at [138, 37] on input "text" at bounding box center [243, 27] width 293 height 23
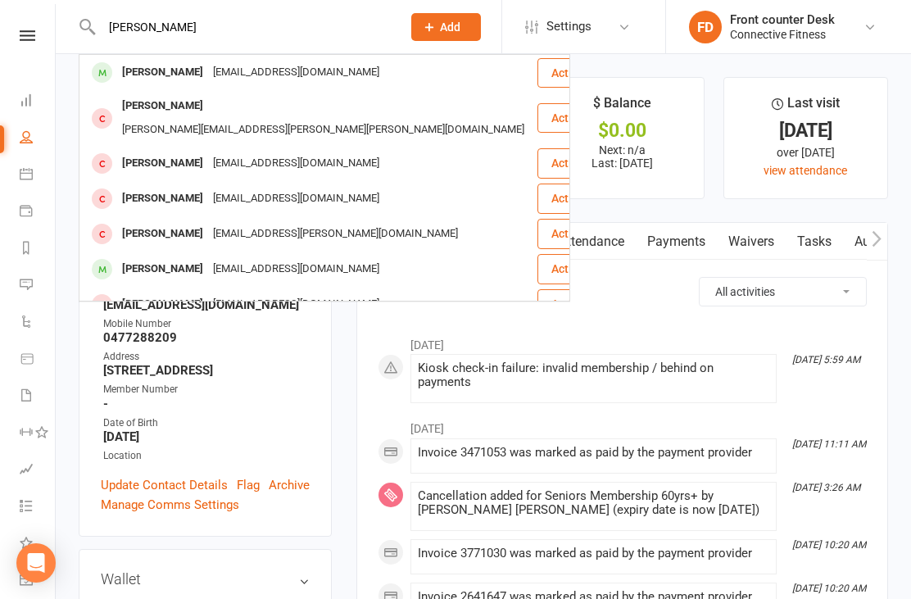
type input "Lee"
click at [133, 252] on div "Lee Callingham possiblee@gmail.com" at bounding box center [308, 269] width 456 height 34
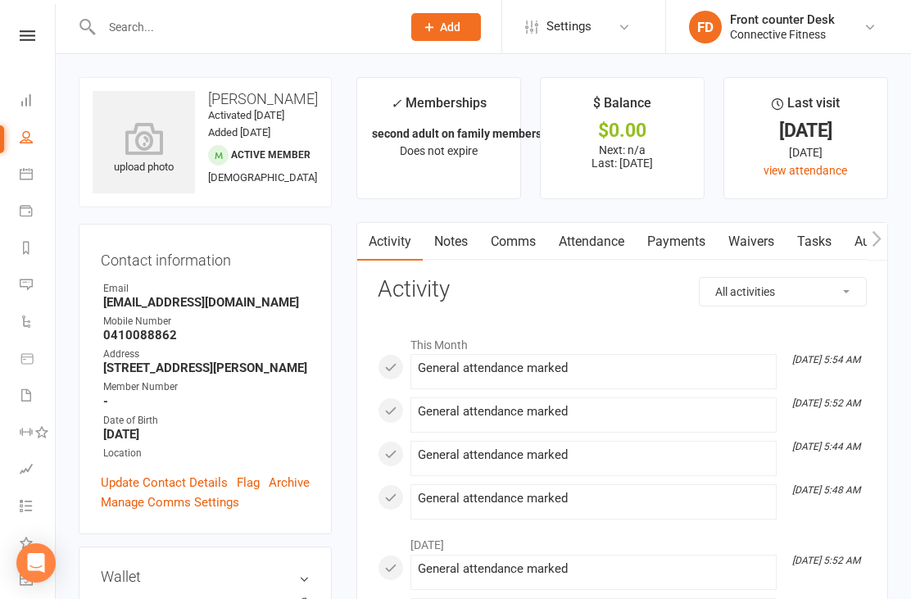
click at [32, 111] on link "Dashboard" at bounding box center [38, 102] width 37 height 37
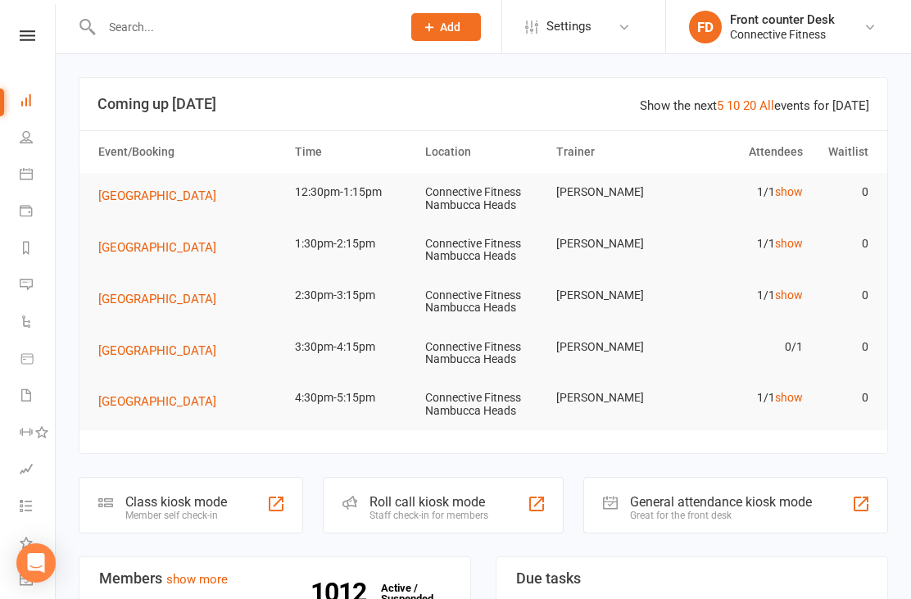
click at [796, 190] on link "show" at bounding box center [789, 191] width 28 height 13
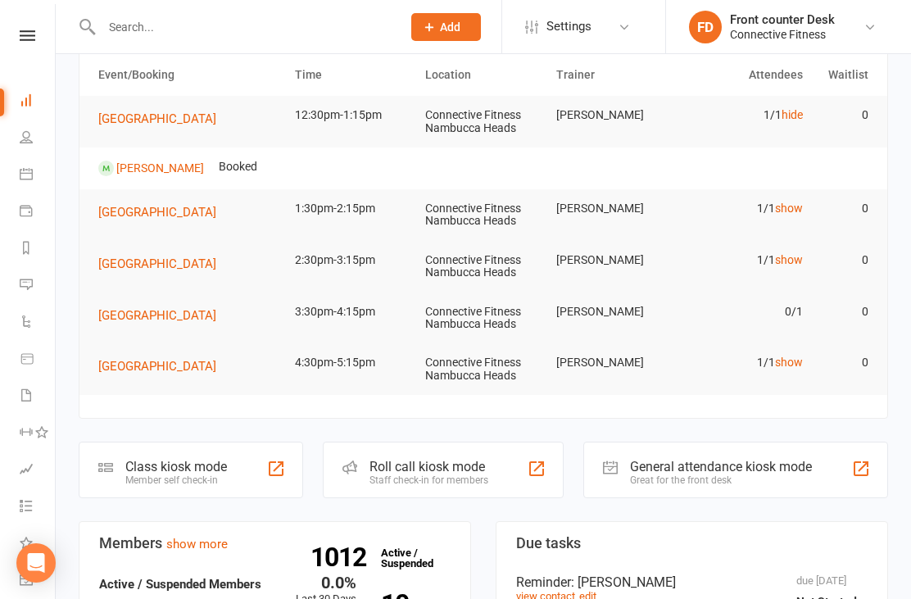
scroll to position [76, 0]
click at [796, 213] on link "show" at bounding box center [789, 208] width 28 height 13
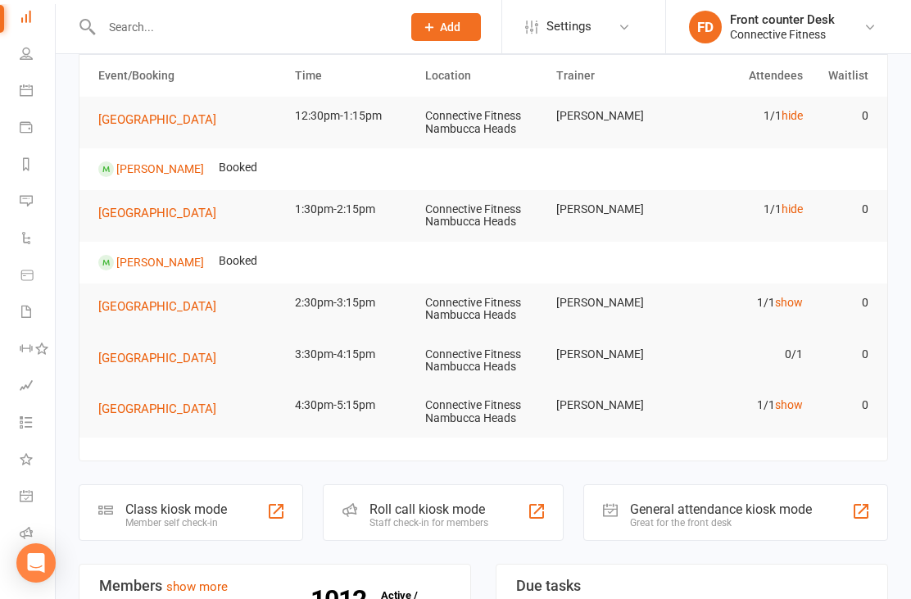
scroll to position [0, 0]
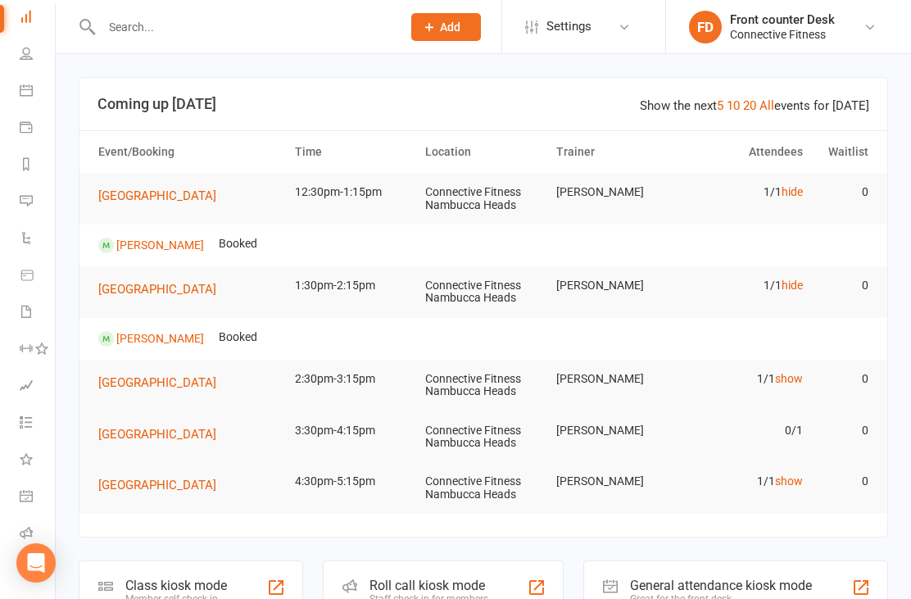
click at [753, 111] on link "20" at bounding box center [749, 105] width 13 height 15
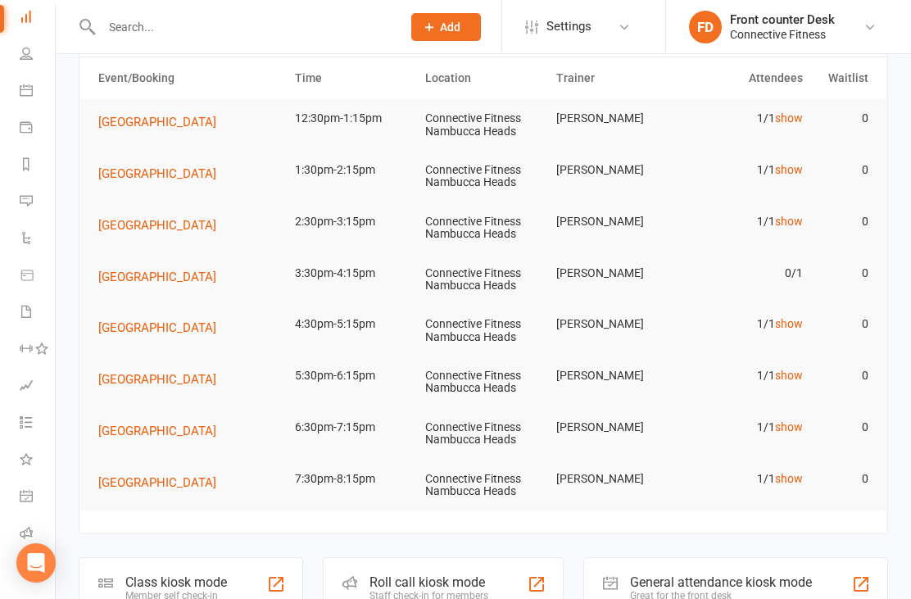
scroll to position [70, 0]
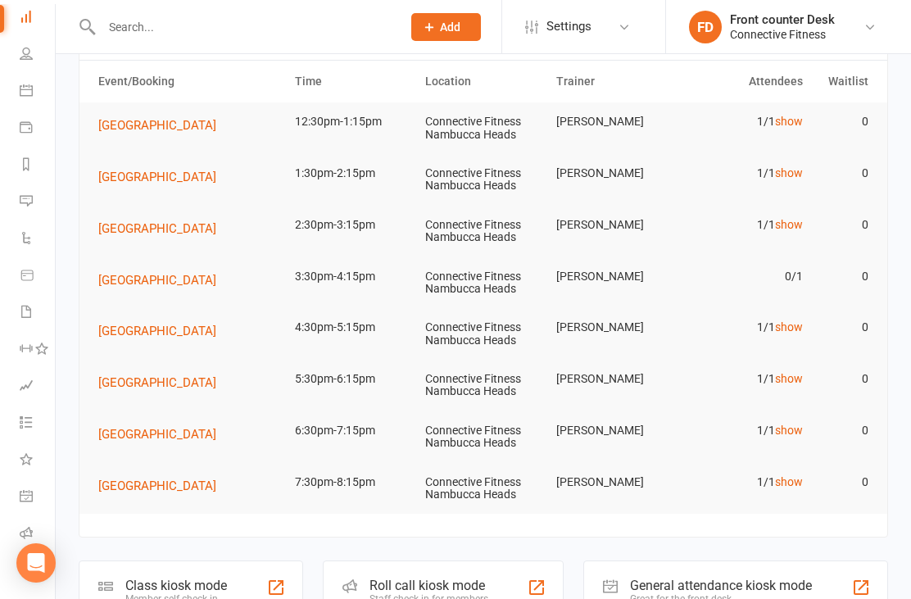
click at [796, 225] on link "show" at bounding box center [789, 224] width 28 height 13
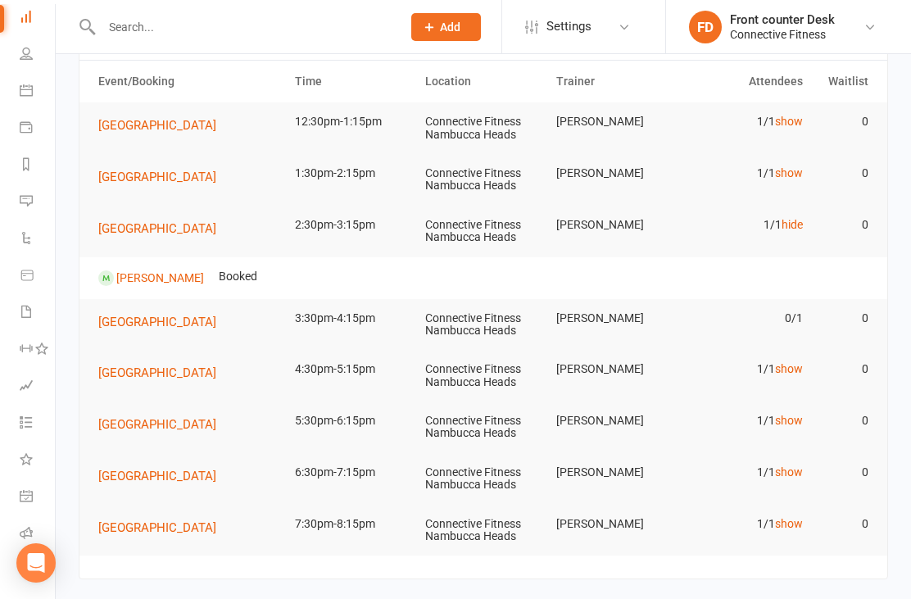
click at [792, 219] on link "hide" at bounding box center [792, 224] width 21 height 13
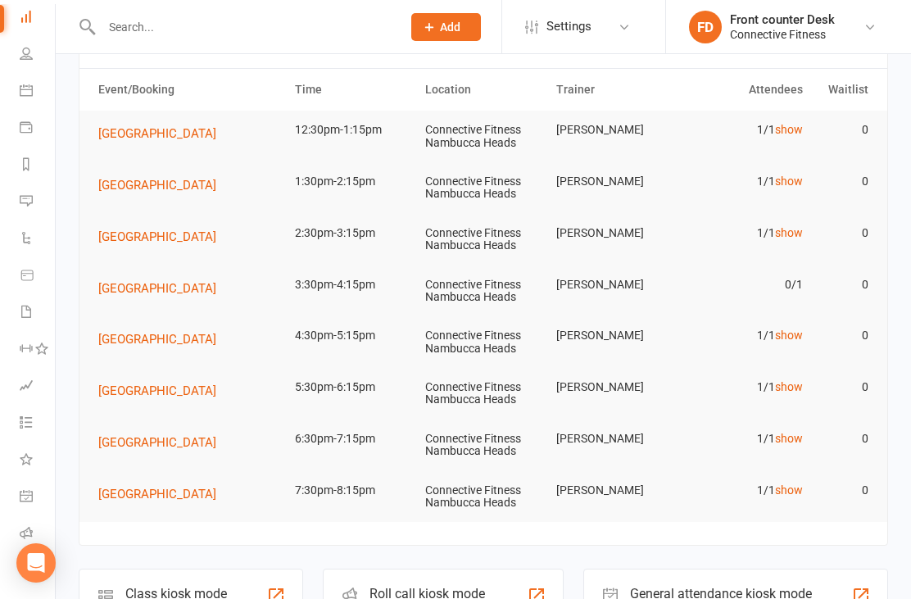
scroll to position [0, 0]
